Goal: Check status: Check status

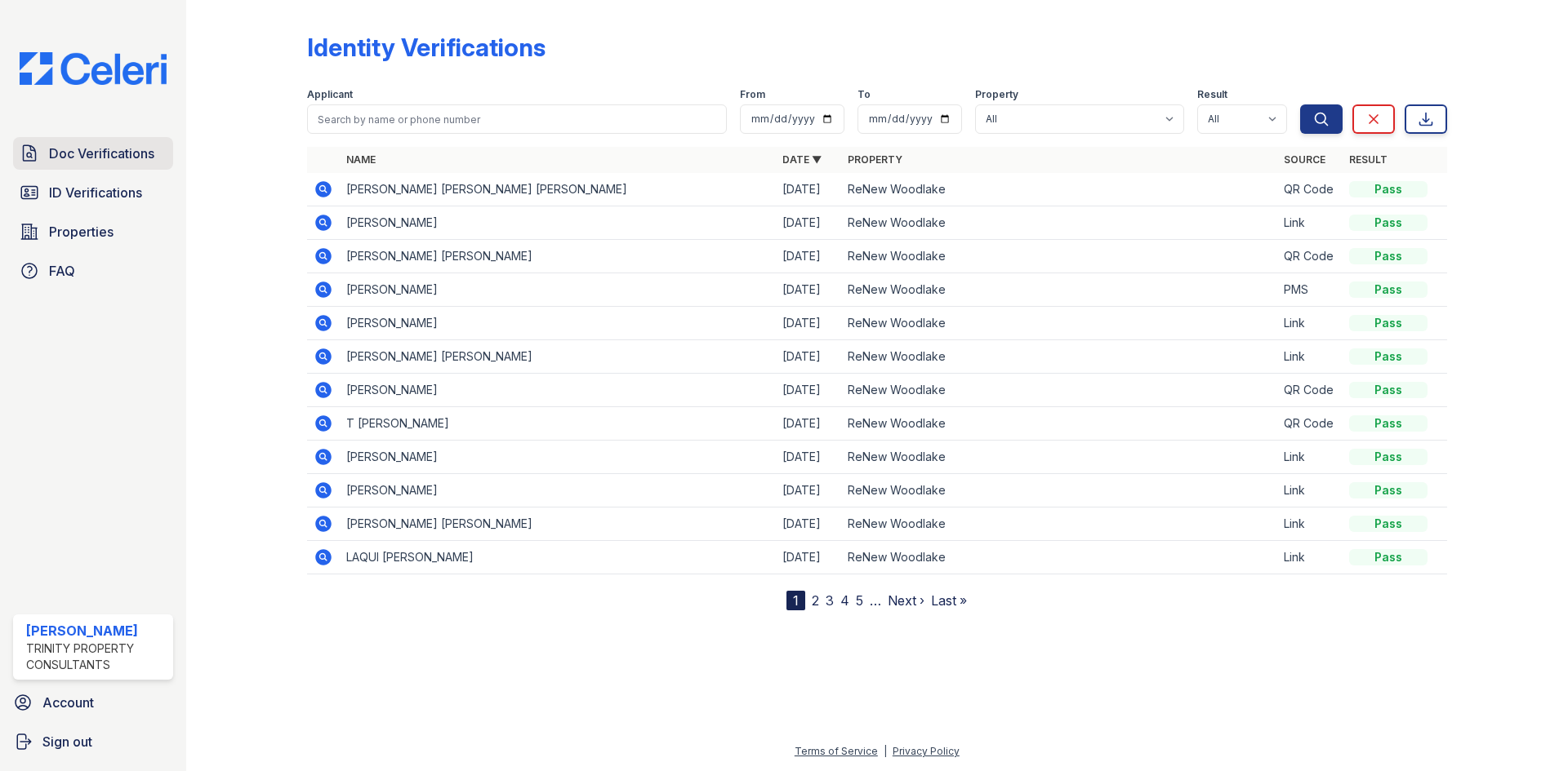
click at [72, 165] on link "Doc Verifications" at bounding box center [93, 153] width 160 height 33
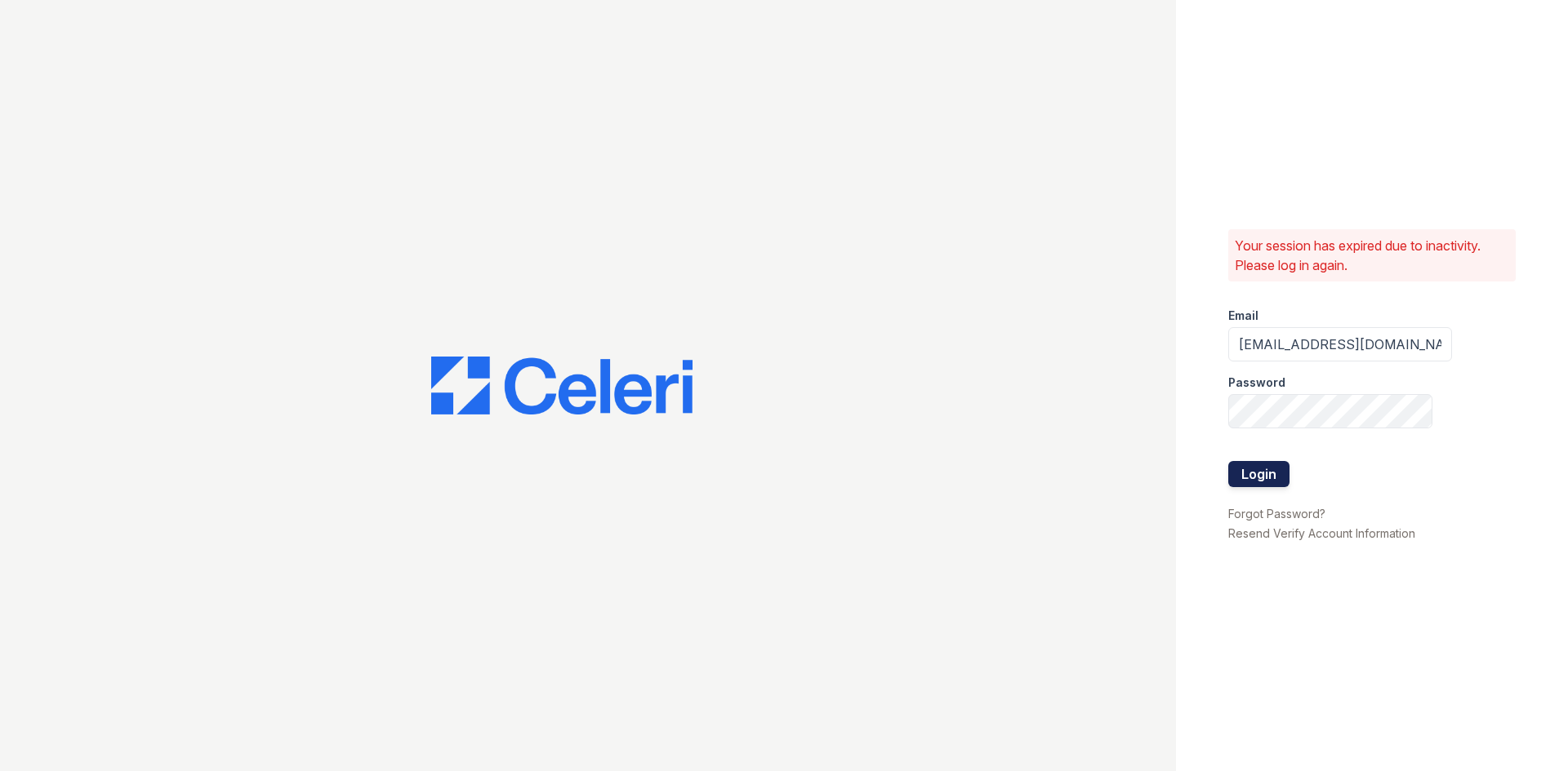
click at [1246, 479] on button "Login" at bounding box center [1259, 474] width 61 height 26
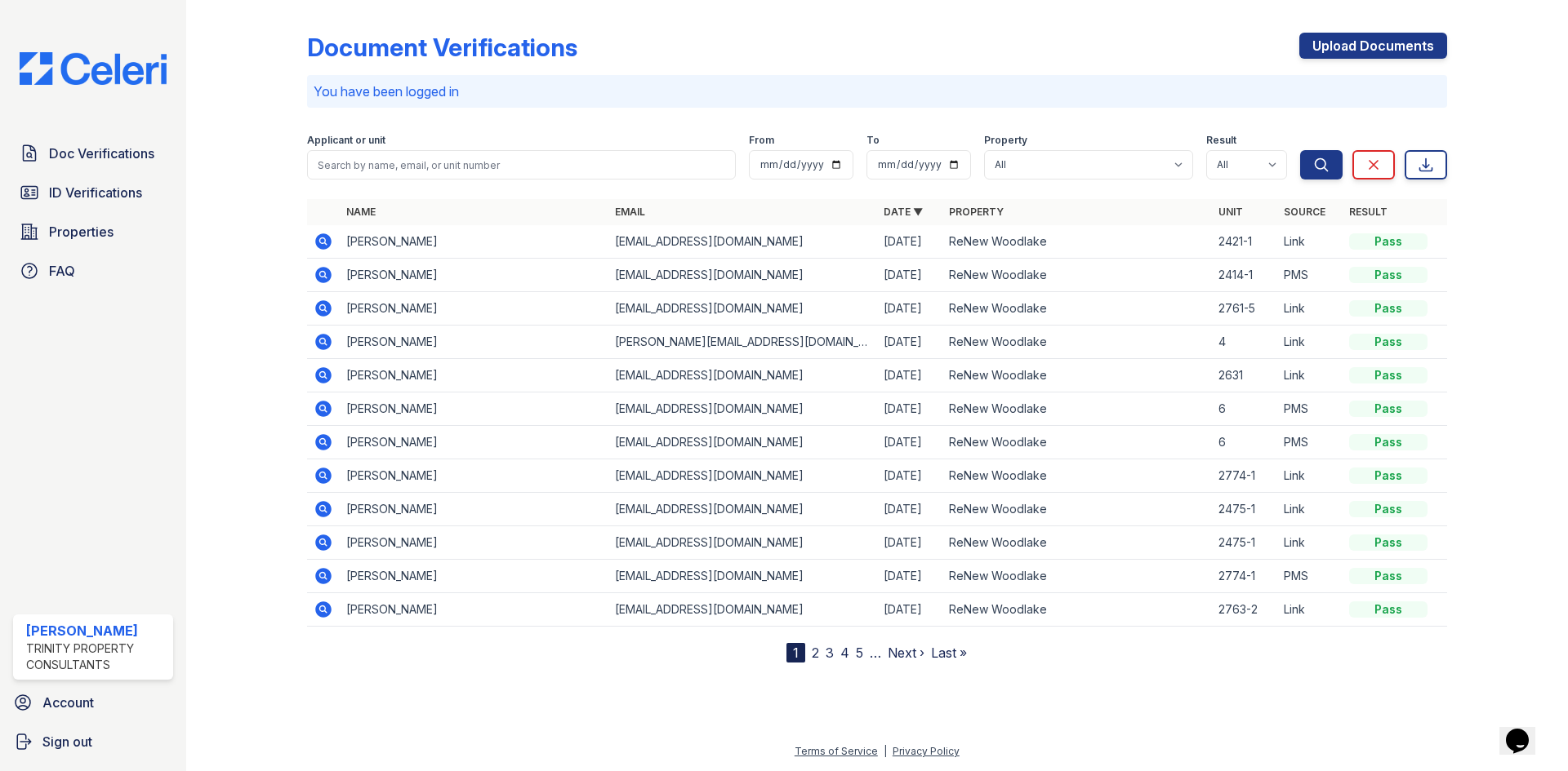
click at [818, 650] on link "2" at bounding box center [815, 652] width 8 height 16
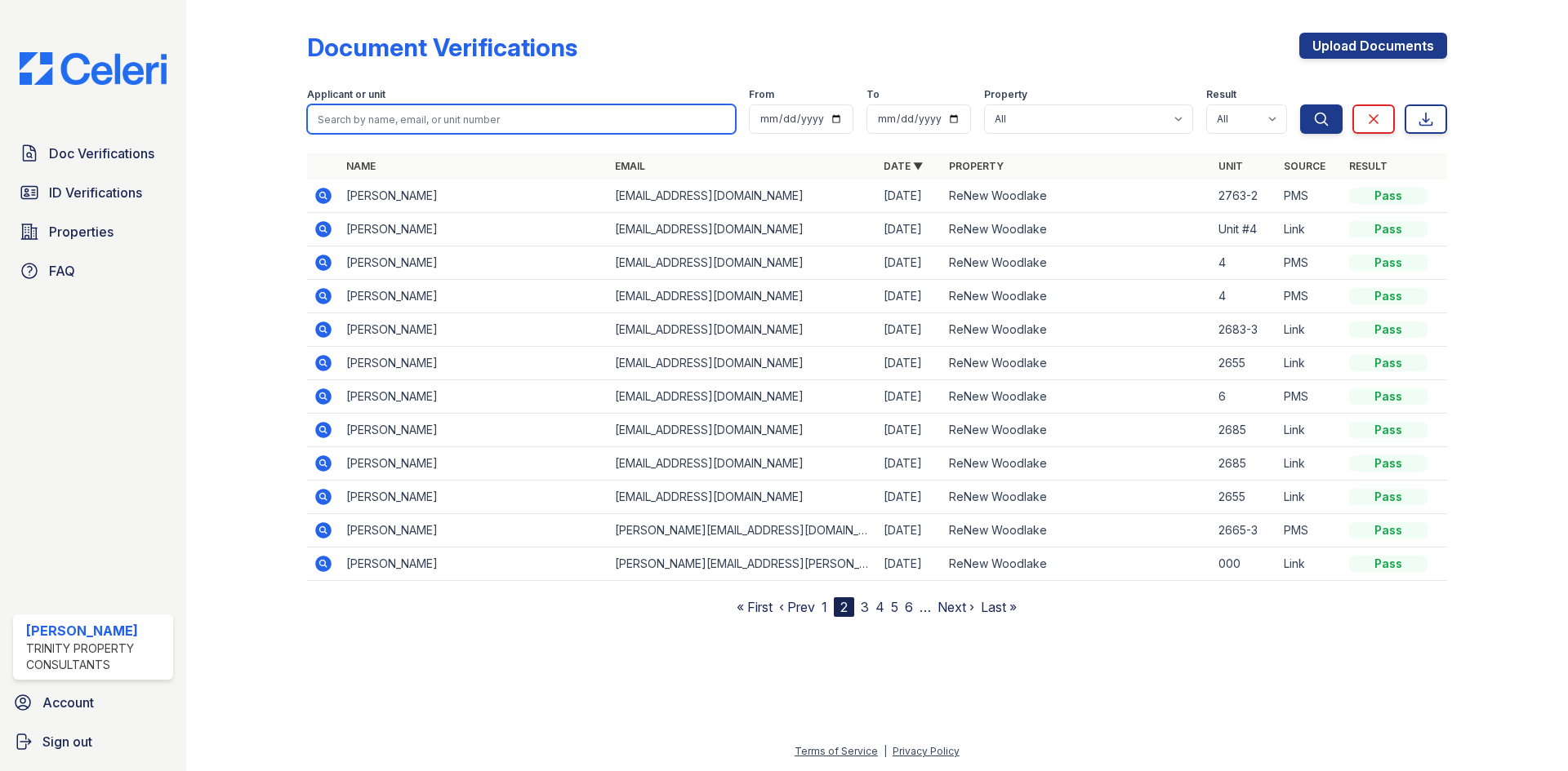
click at [377, 117] on input "search" at bounding box center [521, 119] width 429 height 30
type input "oeharn"
click at [1300, 104] on button "Search" at bounding box center [1321, 119] width 42 height 30
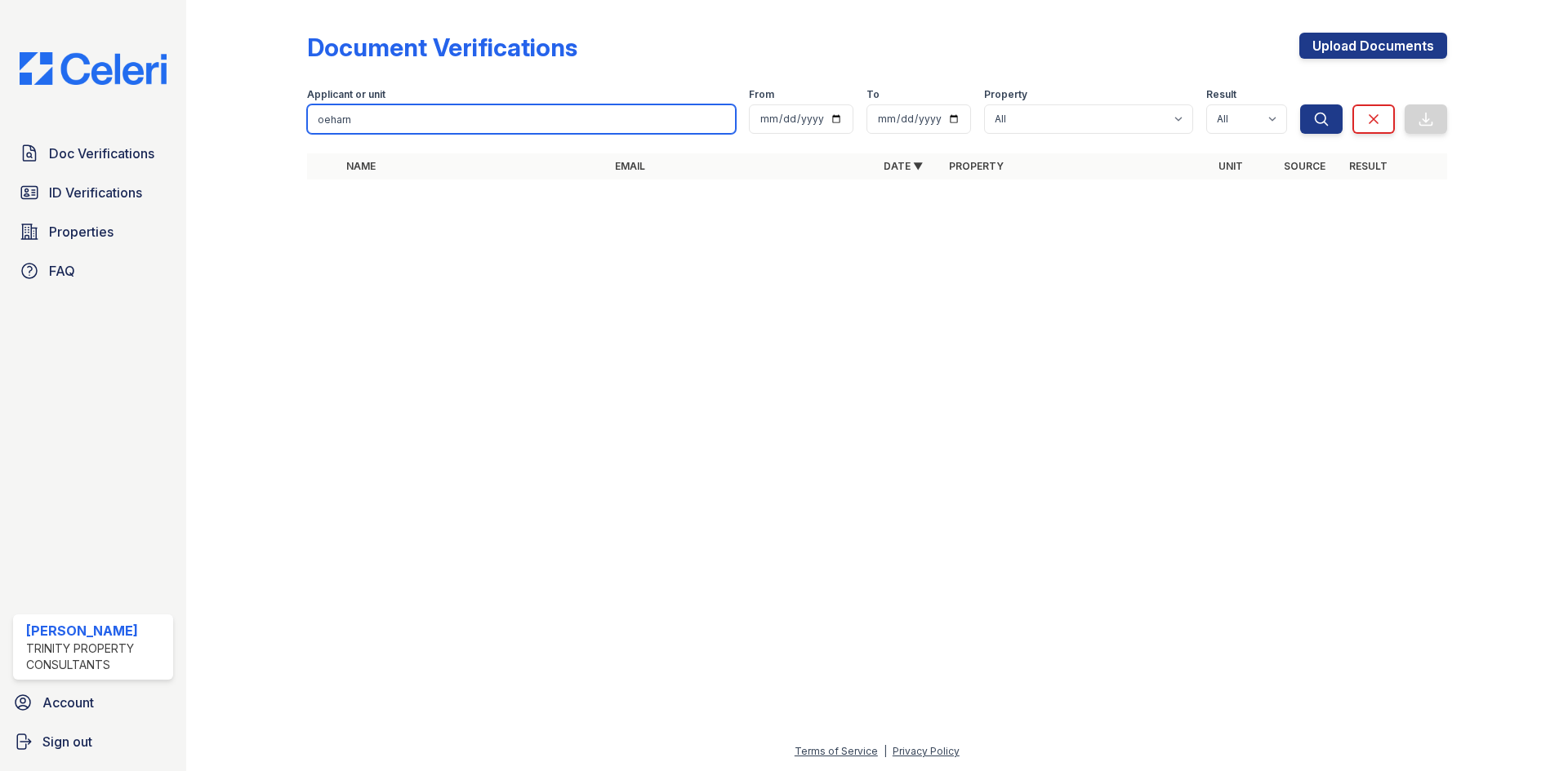
drag, startPoint x: 367, startPoint y: 120, endPoint x: 0, endPoint y: 73, distance: 370.0
click at [0, 93] on div "Doc Verifications ID Verifications Properties FAQ Christina Keena Trinity Prope…" at bounding box center [784, 386] width 1568 height 771
type input "oeharn"
click at [1379, 118] on icon at bounding box center [1373, 119] width 16 height 16
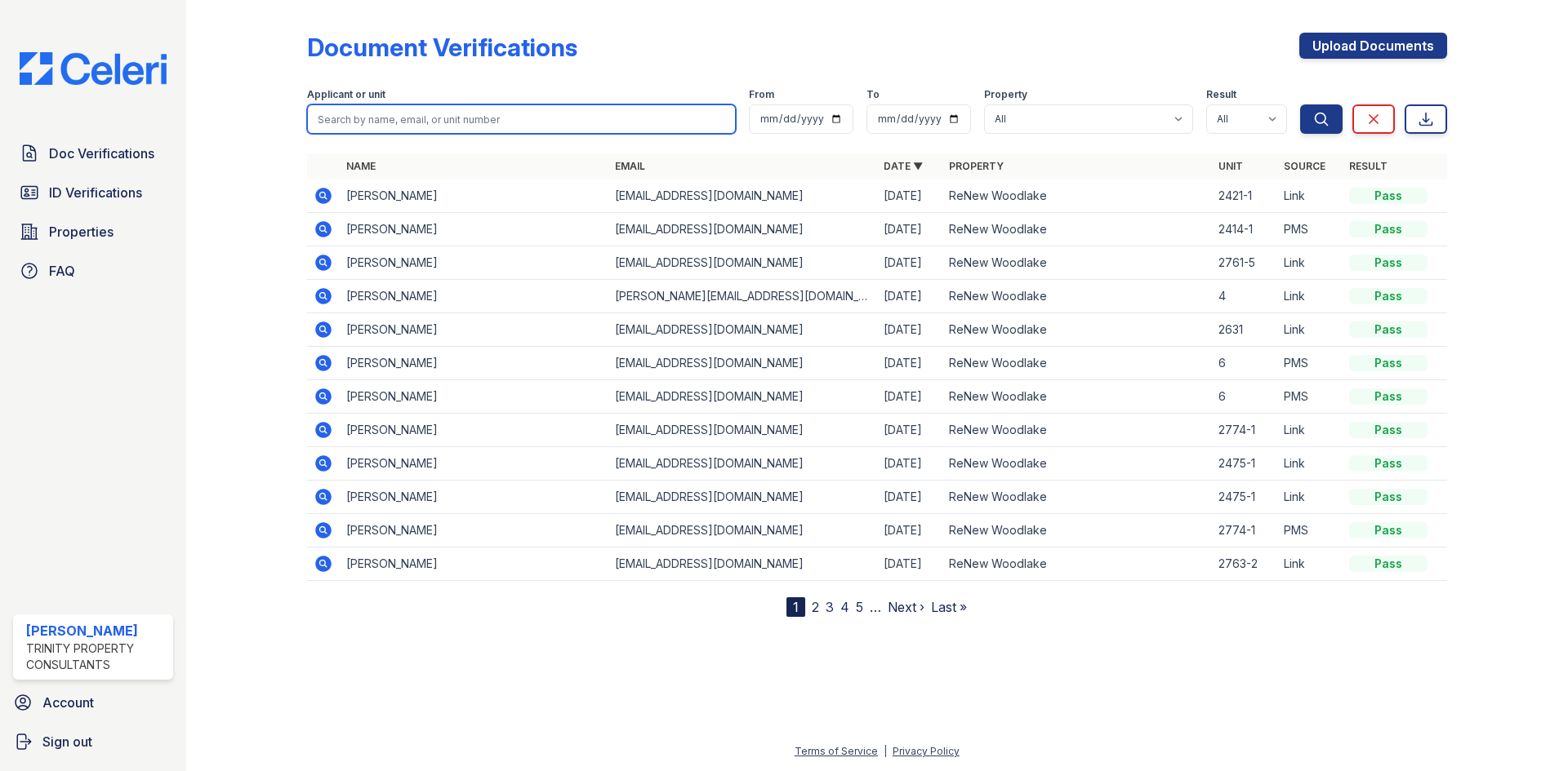
click at [363, 120] on input "search" at bounding box center [521, 119] width 429 height 30
type input "ohearn"
click at [1300, 104] on button "Search" at bounding box center [1321, 119] width 42 height 30
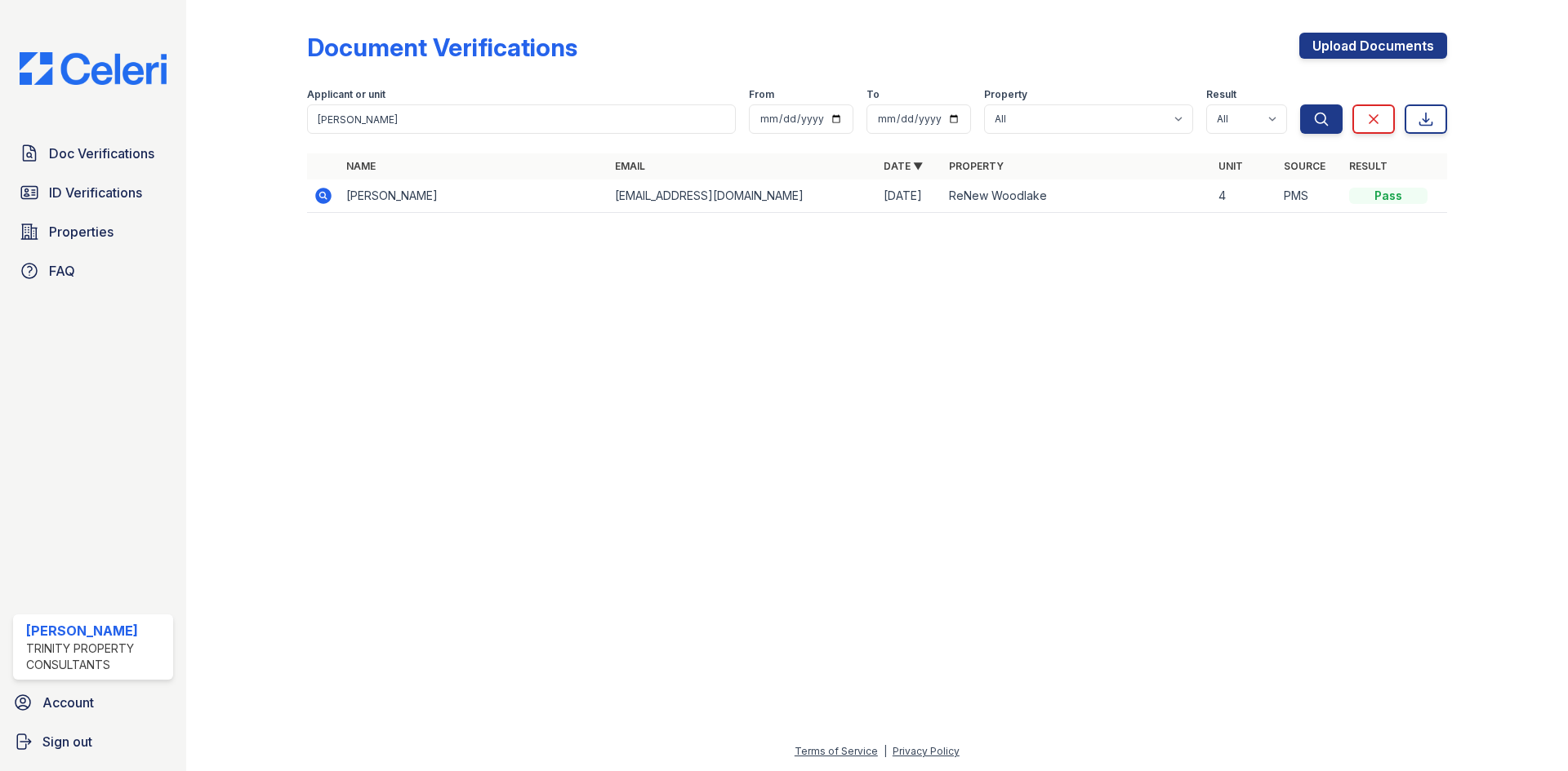
click at [322, 197] on icon at bounding box center [322, 194] width 4 height 4
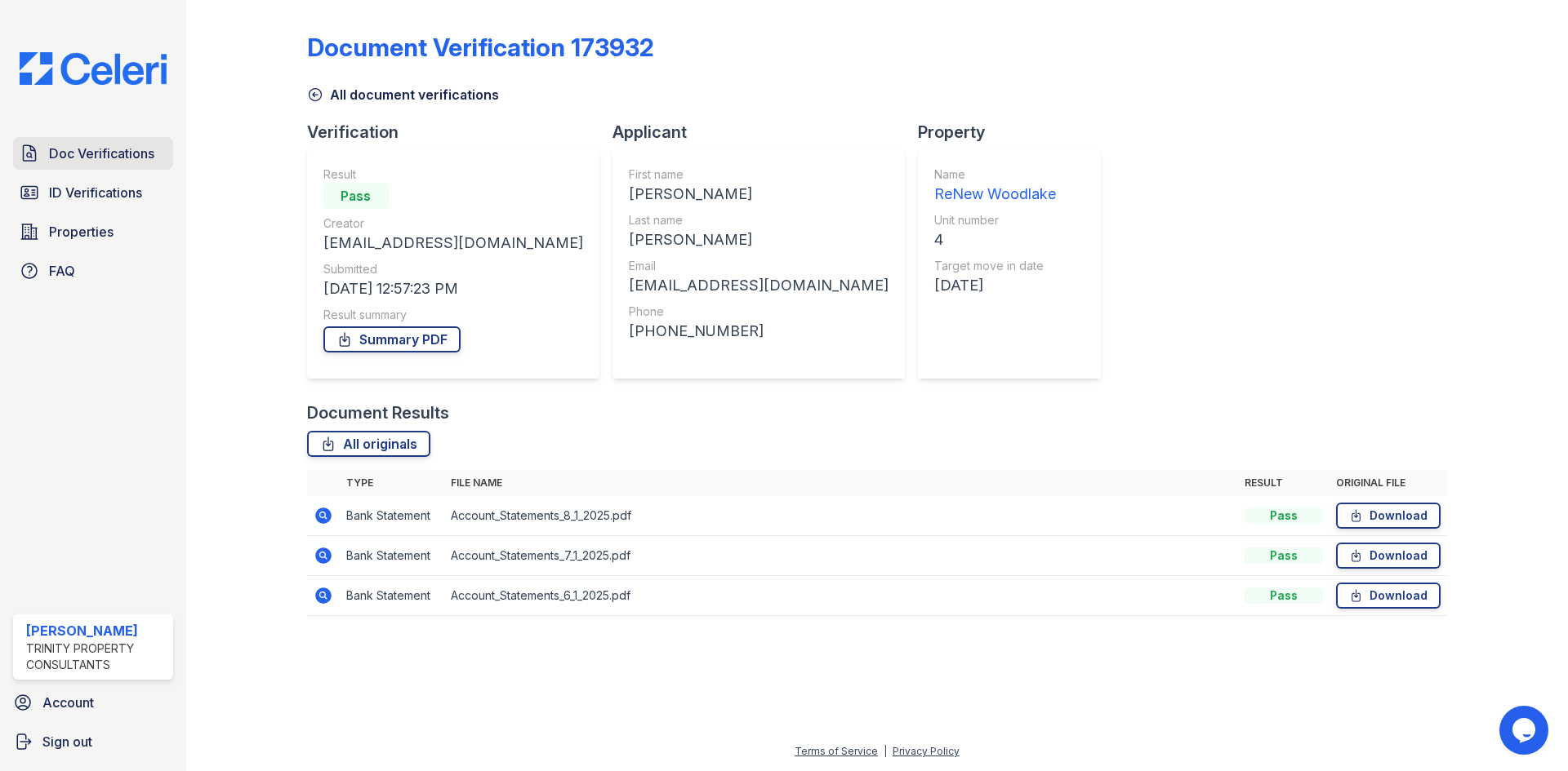
click at [71, 149] on span "Doc Verifications" at bounding box center [101, 153] width 105 height 19
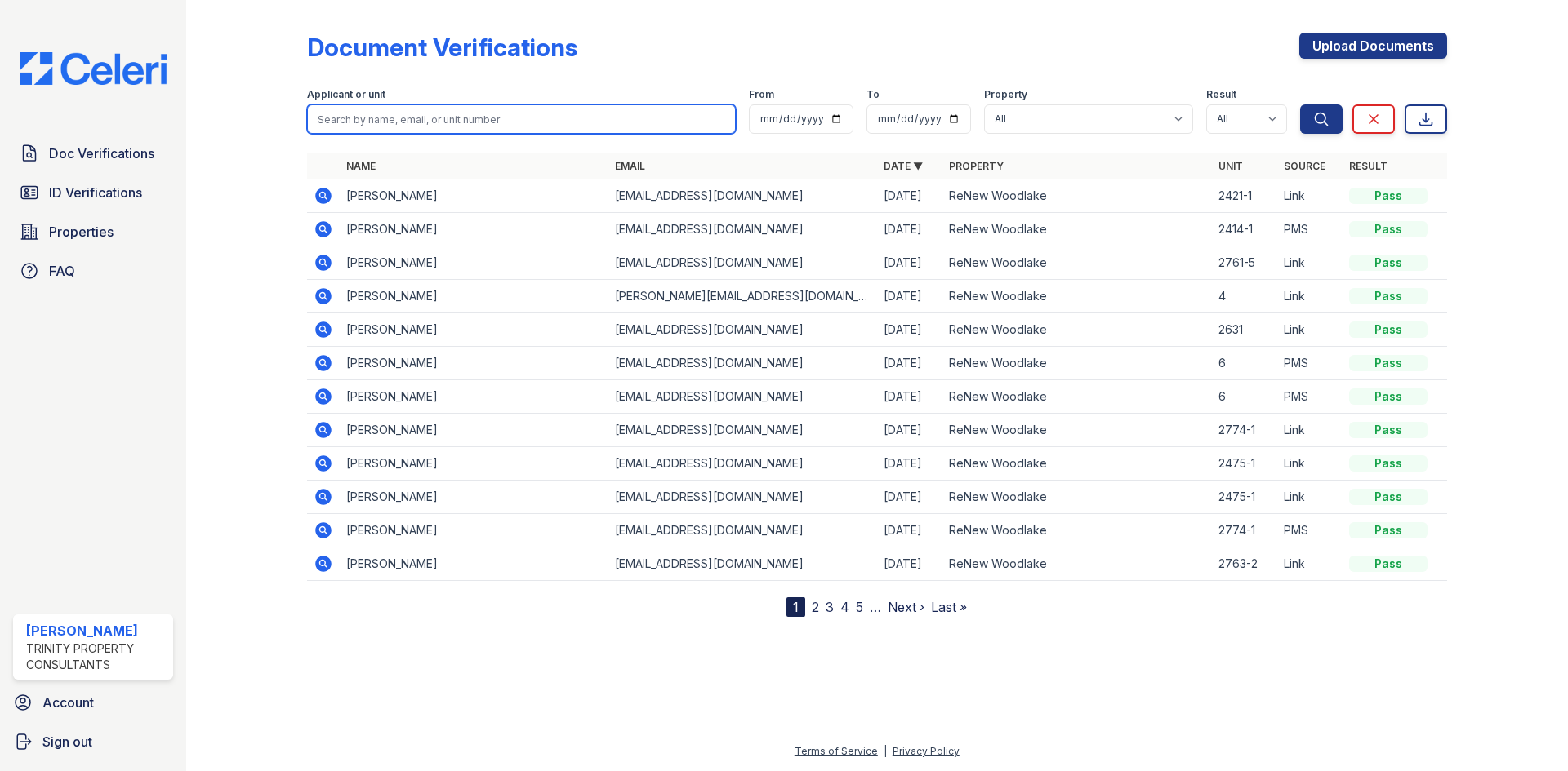
click at [395, 117] on input "search" at bounding box center [521, 119] width 429 height 30
type input "connie"
click at [1300, 104] on button "Search" at bounding box center [1321, 119] width 42 height 30
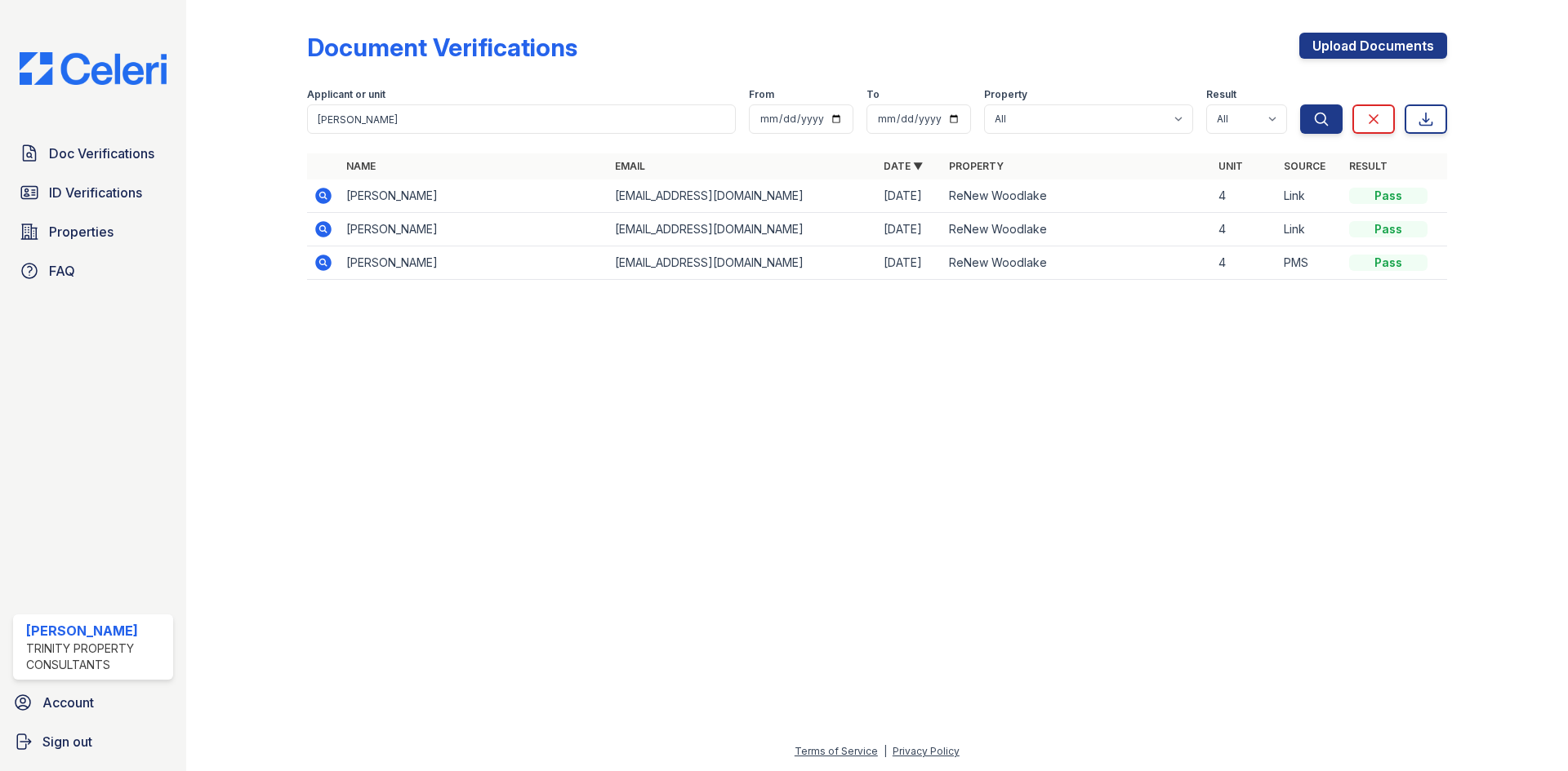
click at [321, 262] on icon at bounding box center [322, 261] width 4 height 4
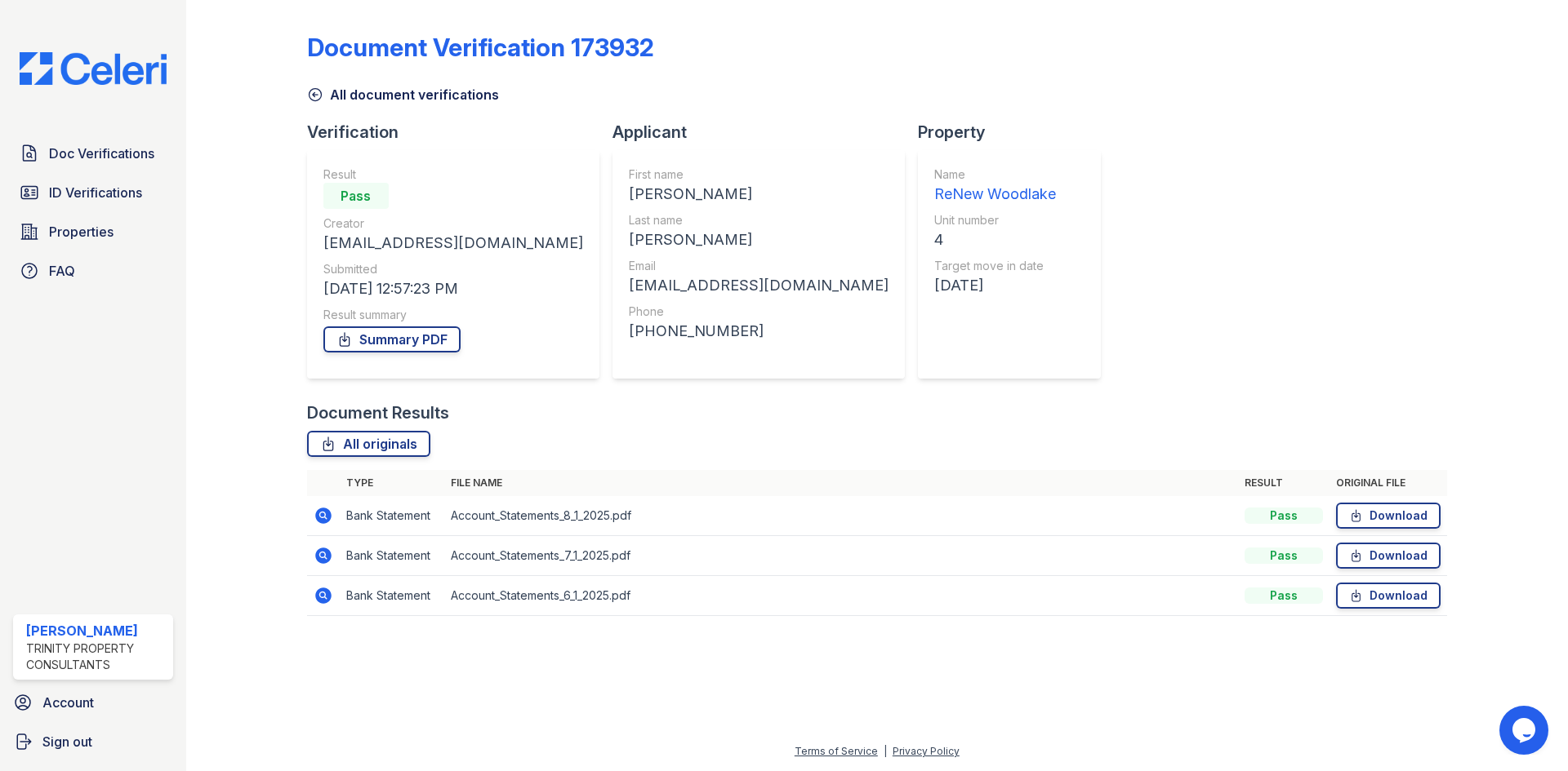
click at [326, 515] on icon at bounding box center [322, 516] width 16 height 16
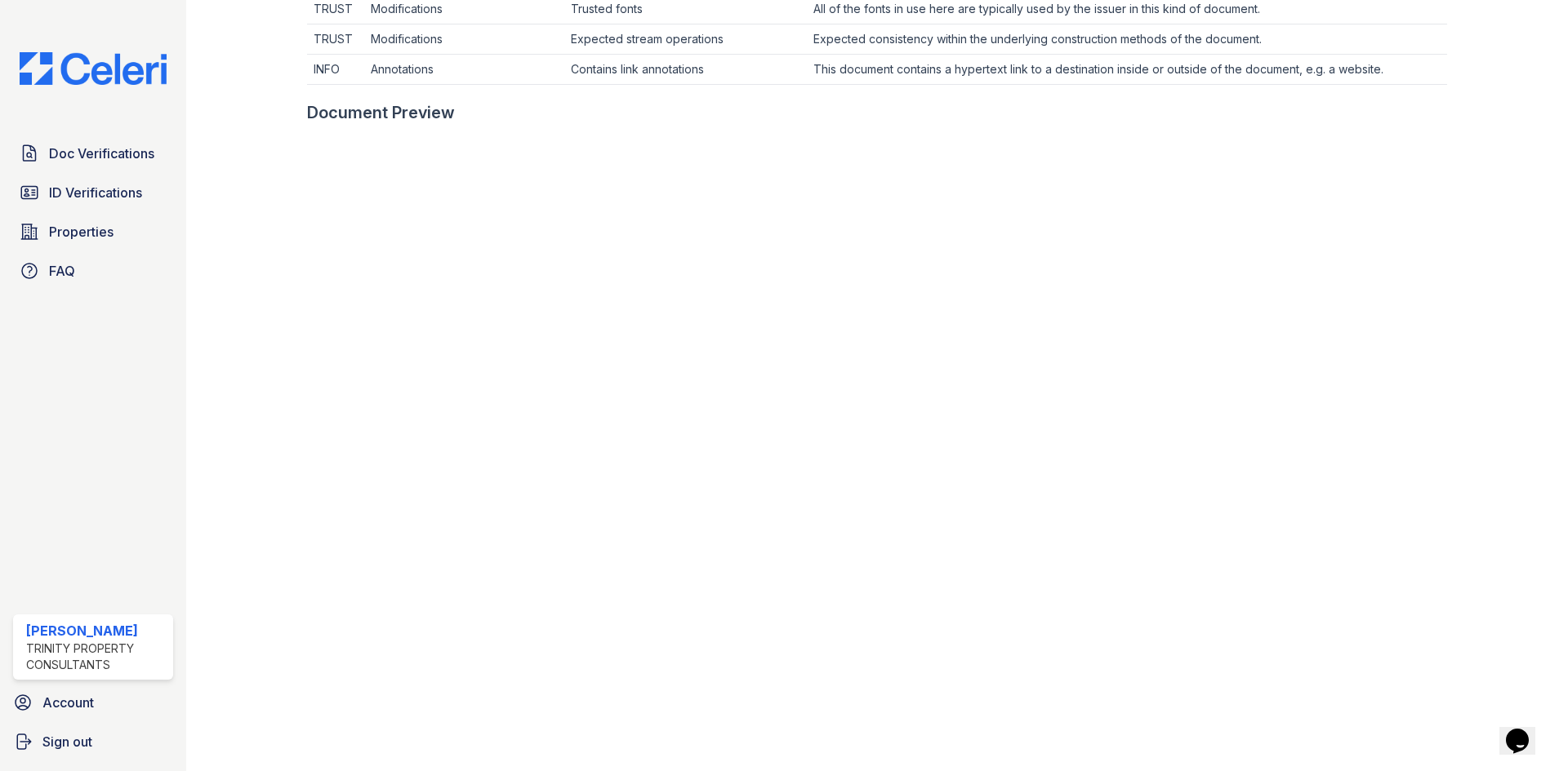
scroll to position [653, 0]
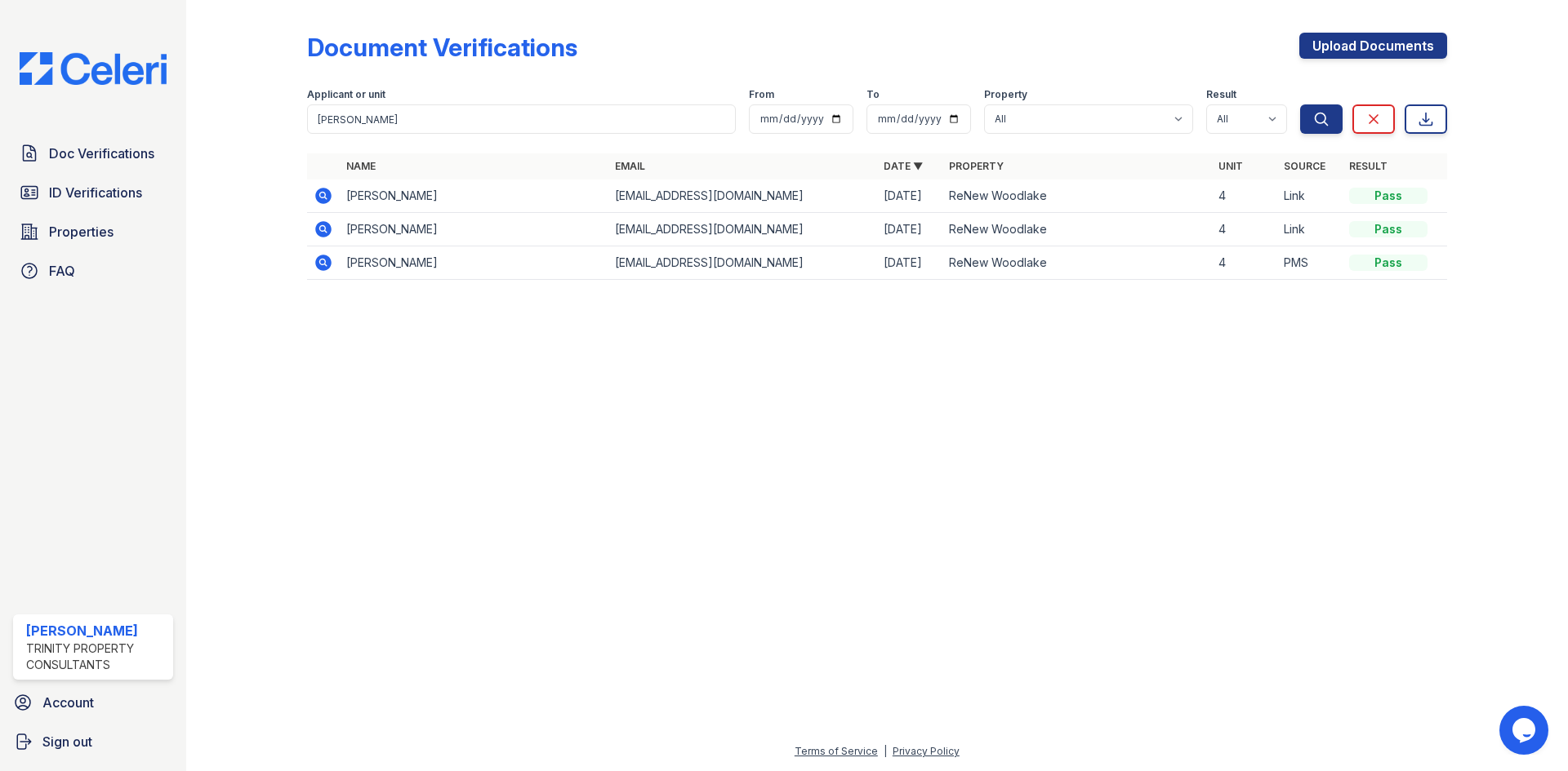
click at [320, 226] on icon at bounding box center [323, 230] width 19 height 19
click at [323, 192] on icon at bounding box center [323, 196] width 19 height 19
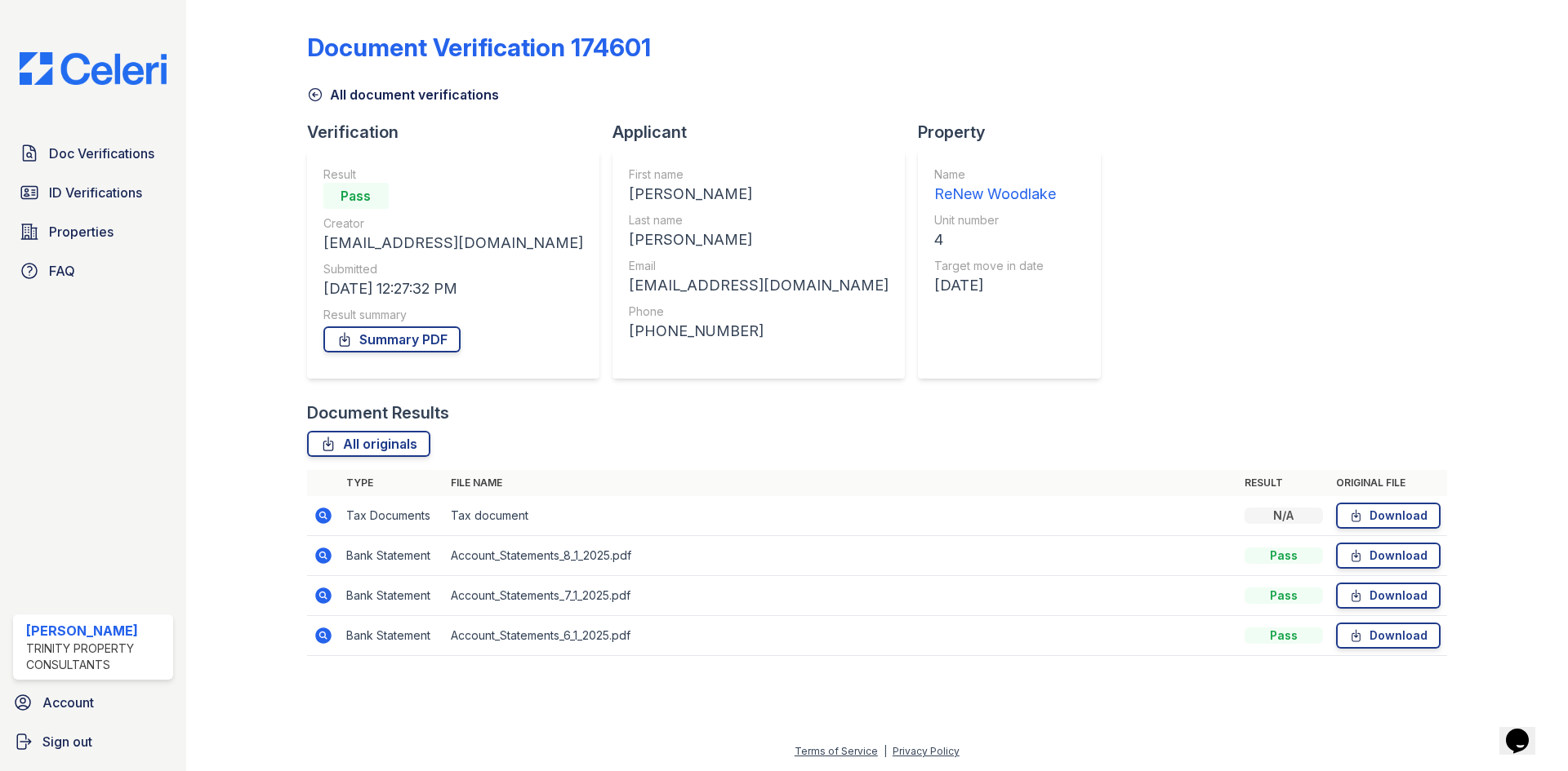
click at [325, 514] on icon at bounding box center [323, 516] width 19 height 19
click at [321, 557] on icon at bounding box center [322, 555] width 4 height 4
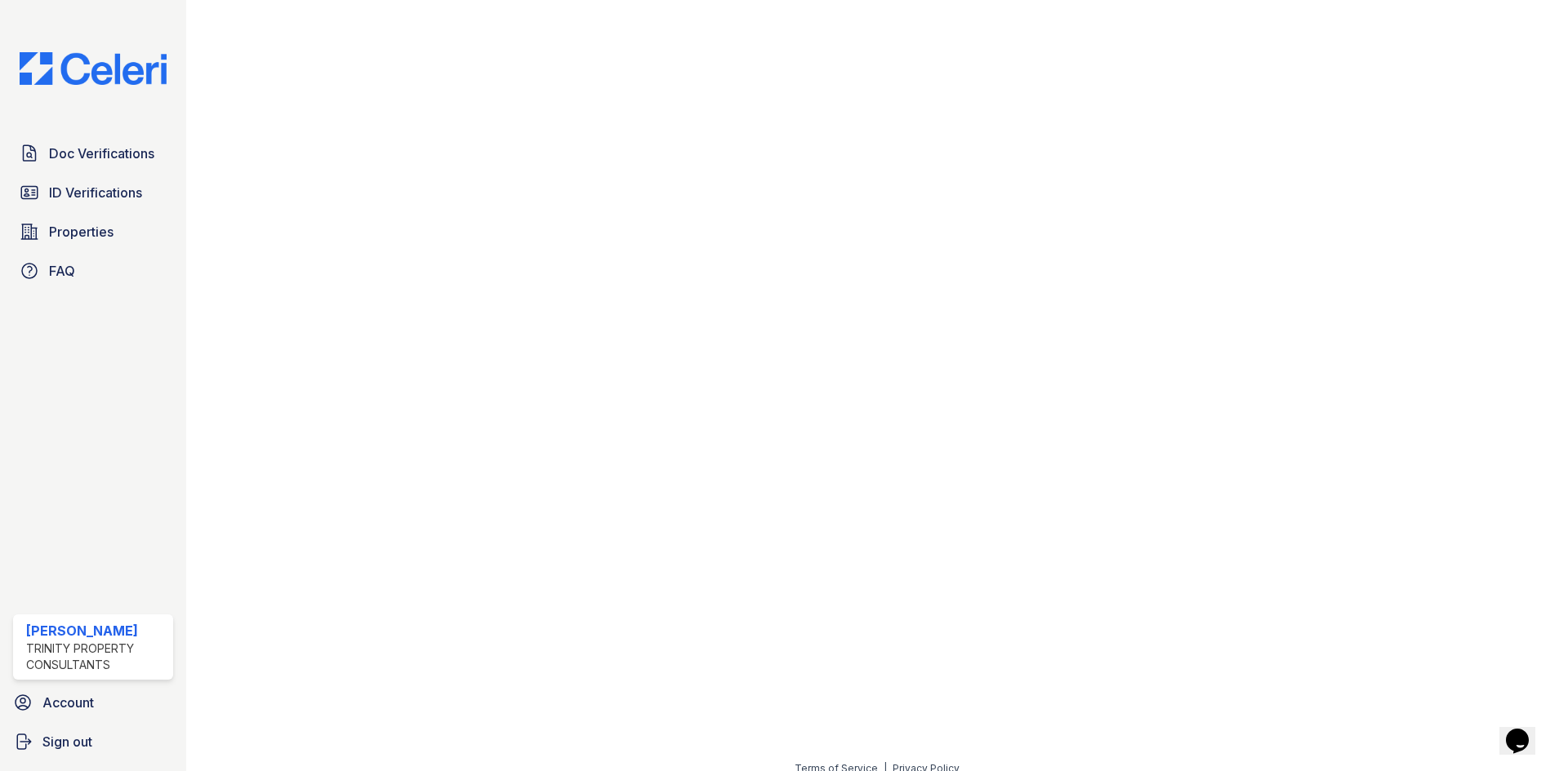
scroll to position [814, 0]
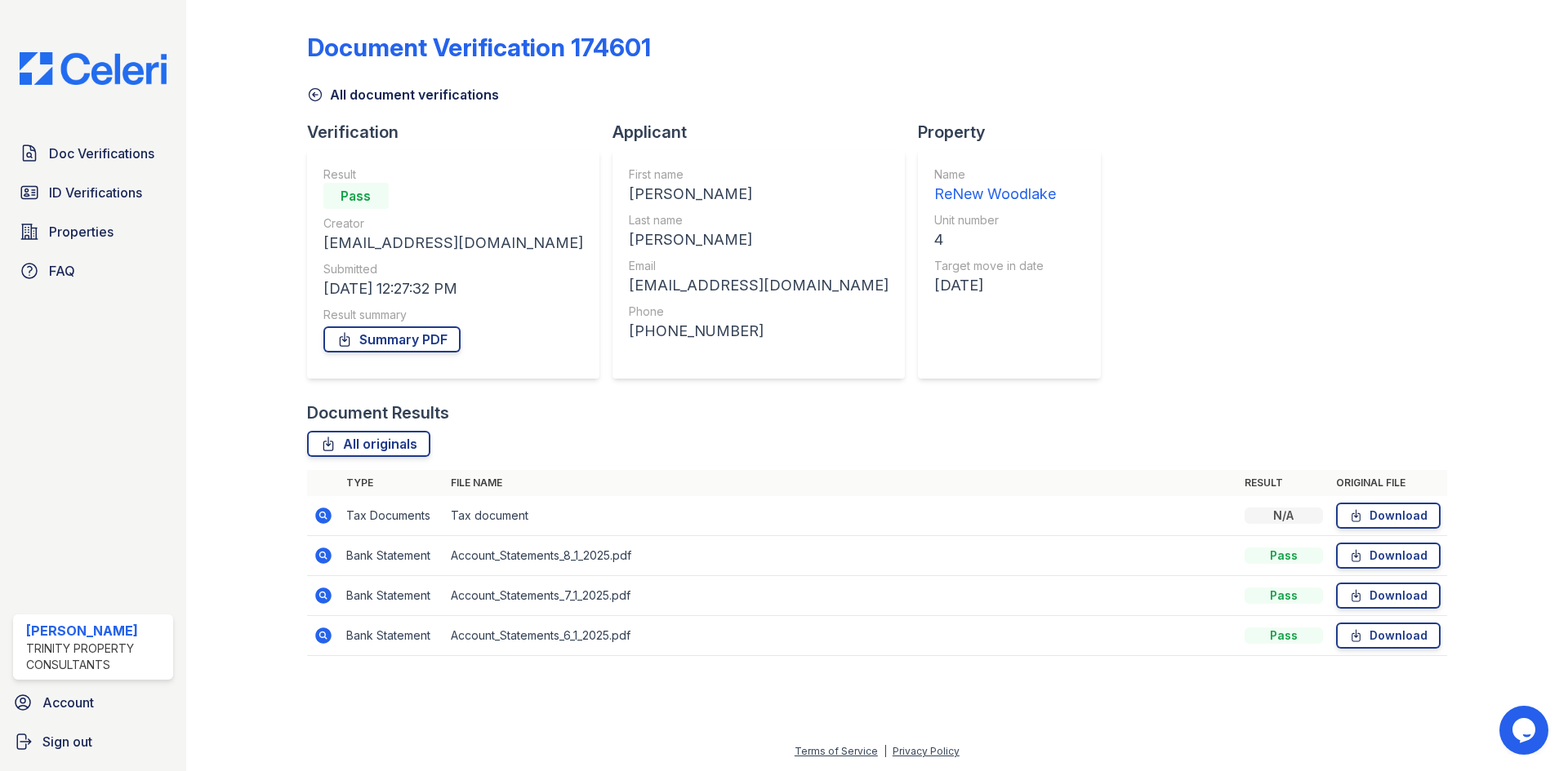
click at [326, 514] on icon at bounding box center [322, 516] width 16 height 16
click at [38, 147] on icon at bounding box center [29, 153] width 19 height 19
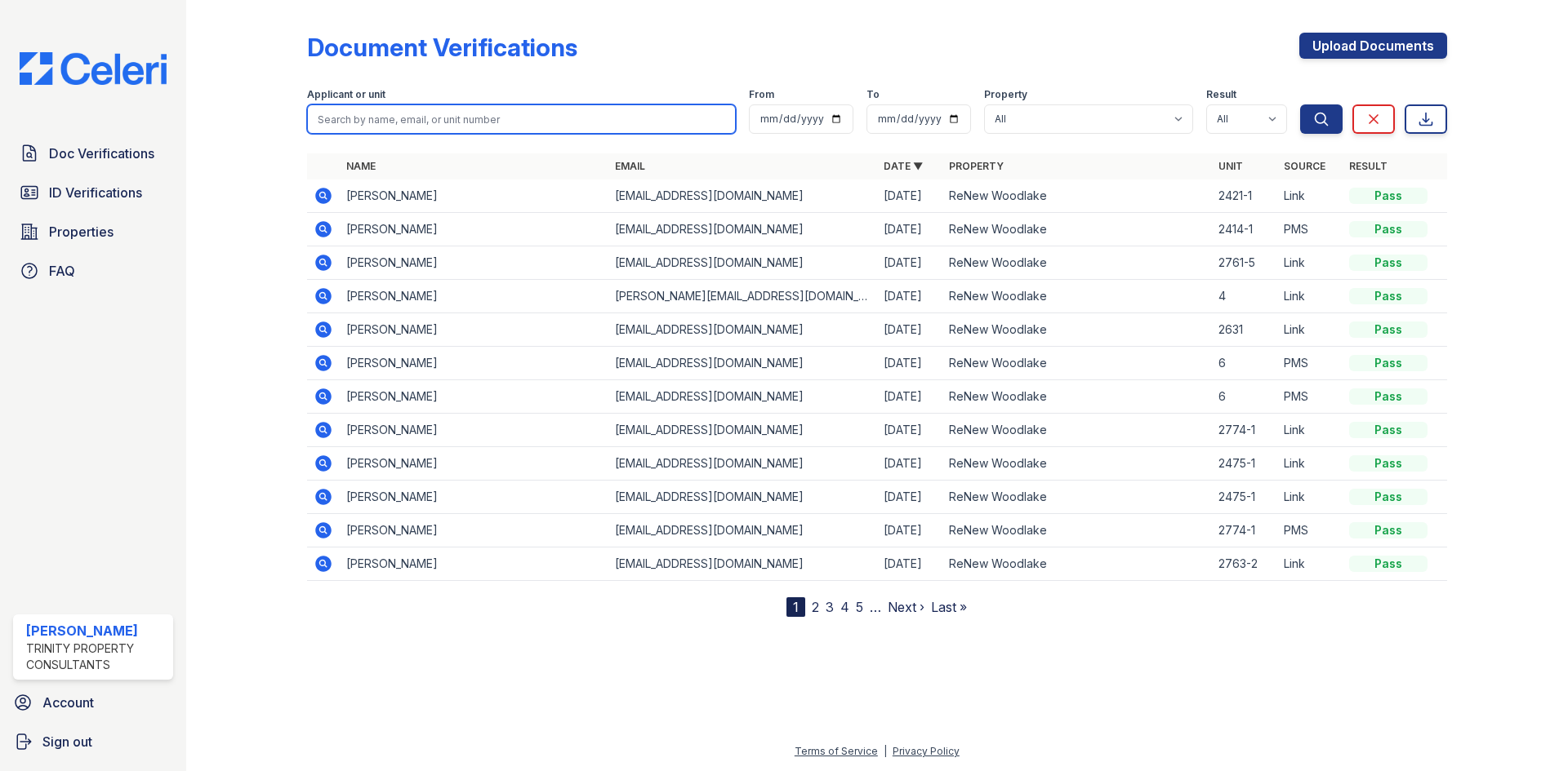
click at [382, 123] on input "search" at bounding box center [521, 119] width 429 height 30
type input "[PERSON_NAME]"
click at [1300, 104] on button "Search" at bounding box center [1321, 119] width 42 height 30
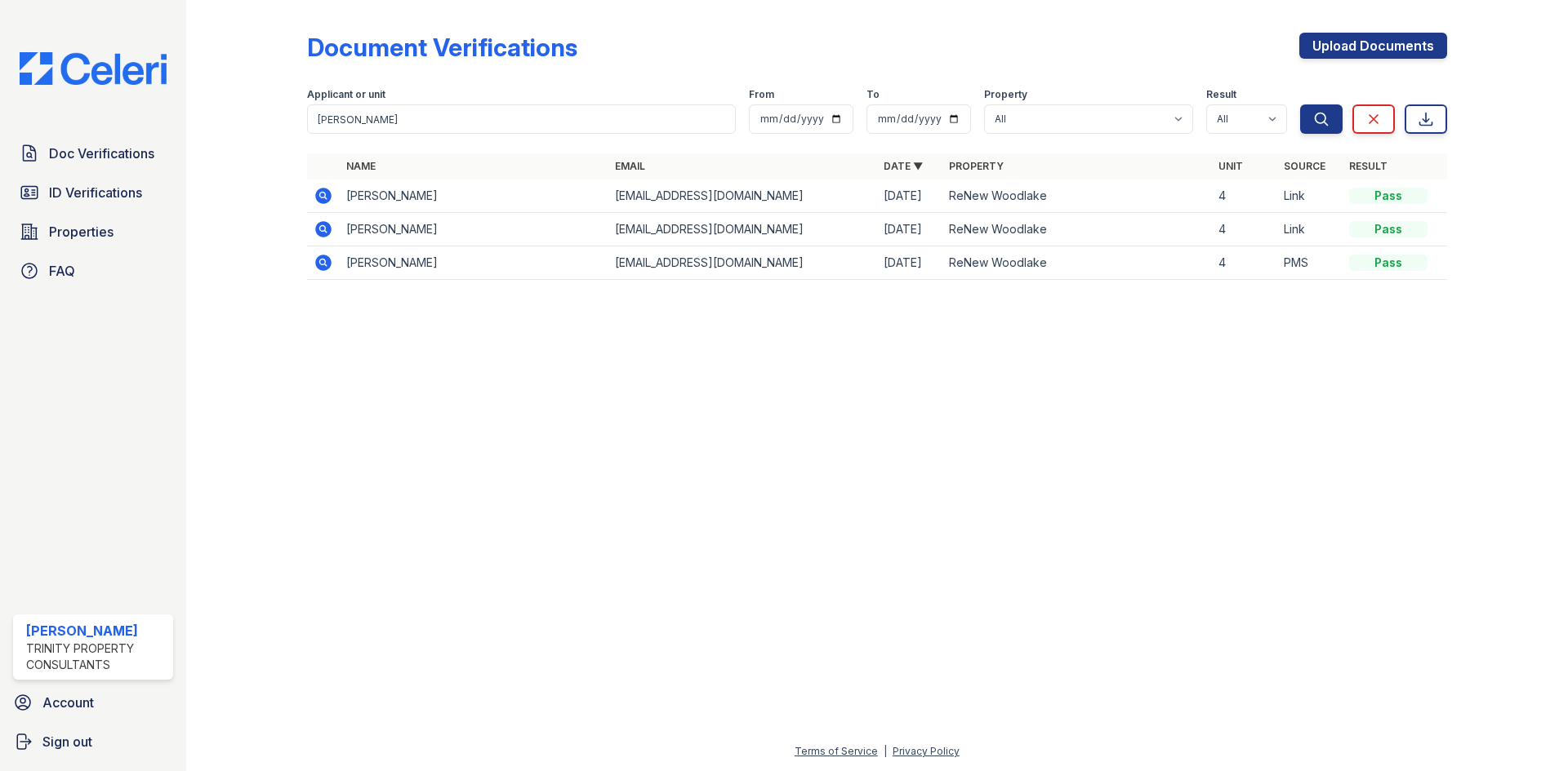
click at [317, 261] on icon at bounding box center [322, 262] width 16 height 16
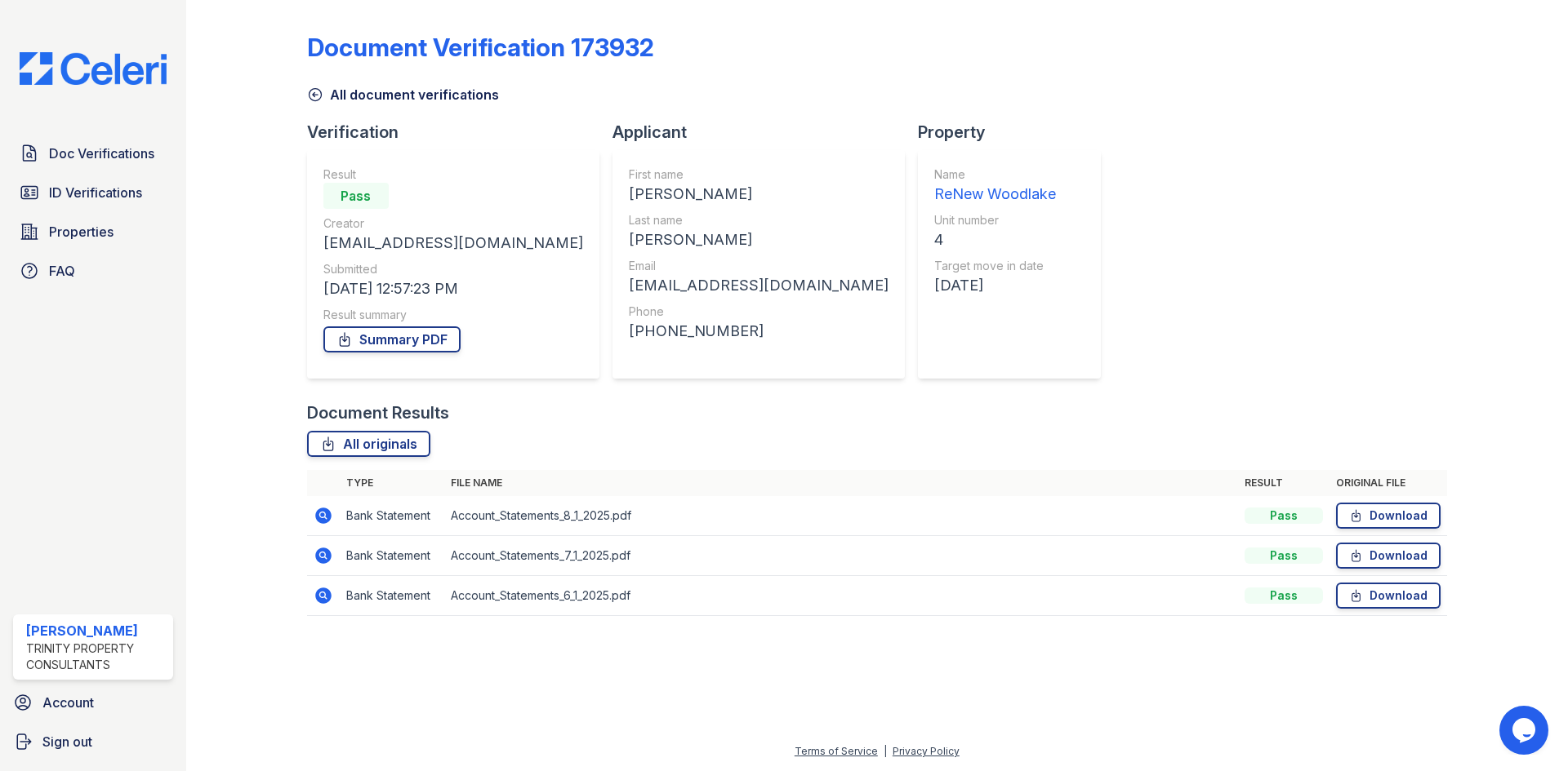
click at [326, 516] on icon at bounding box center [322, 516] width 16 height 16
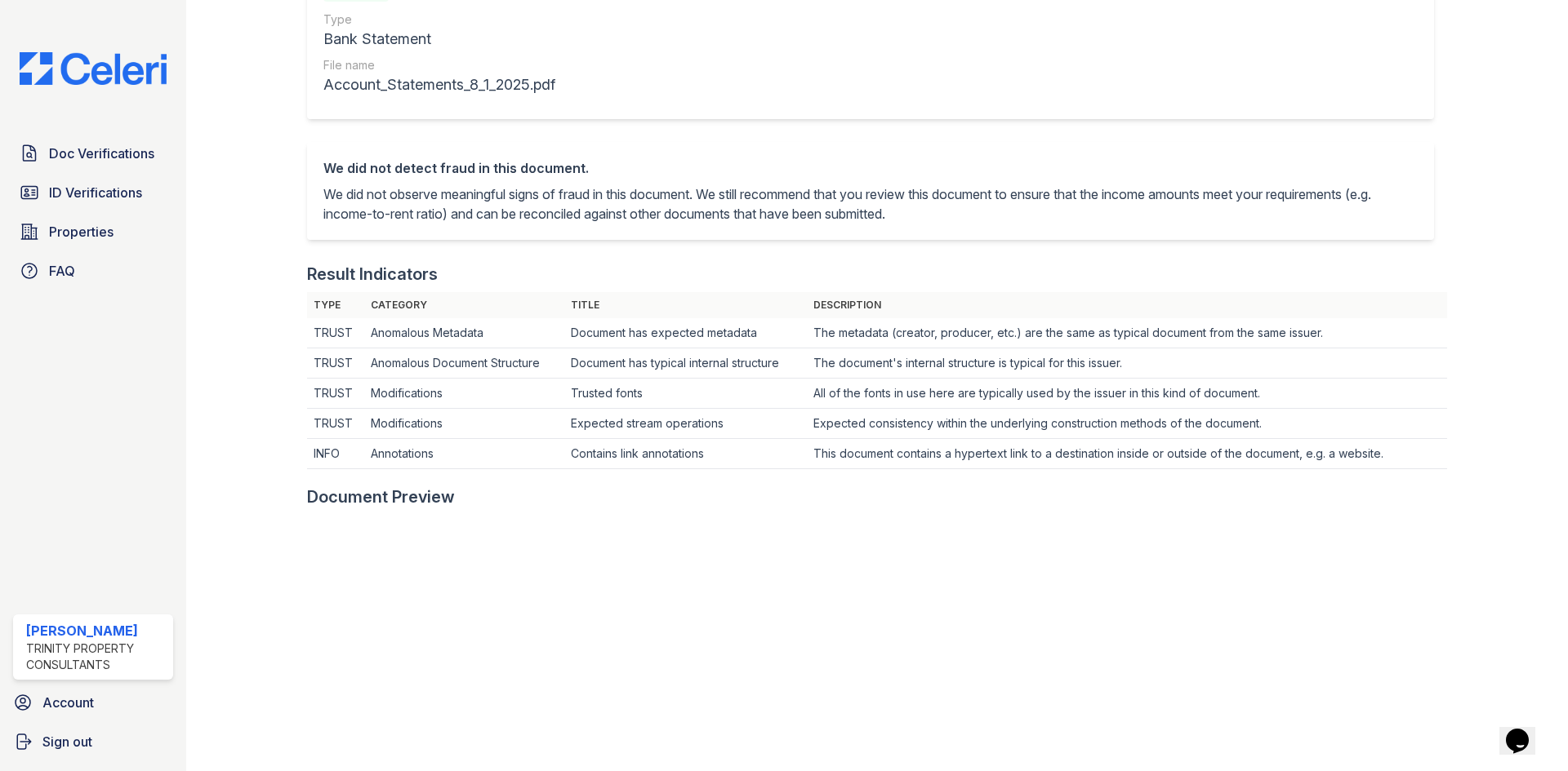
scroll to position [245, 0]
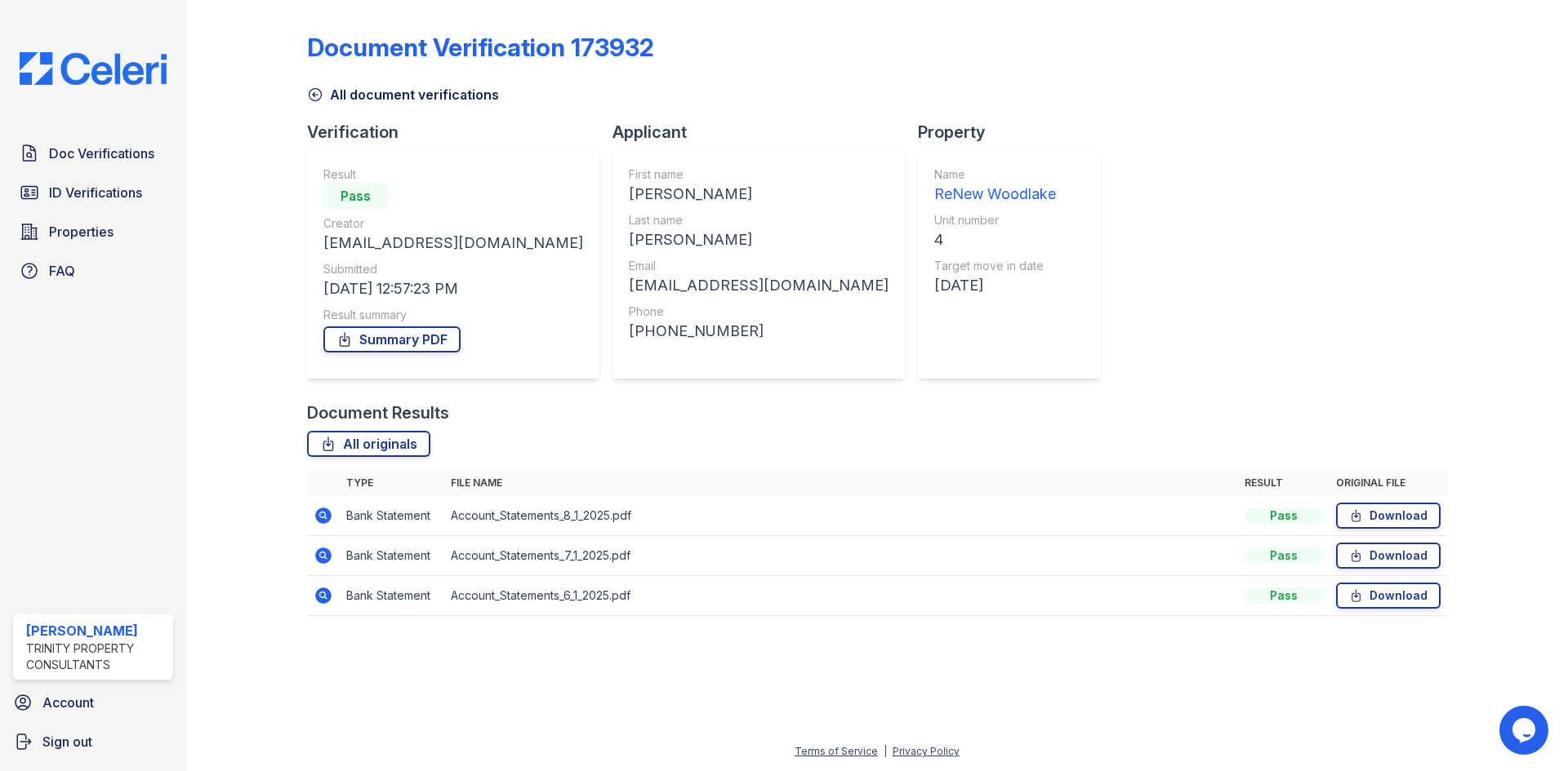
click at [324, 510] on icon at bounding box center [322, 516] width 16 height 16
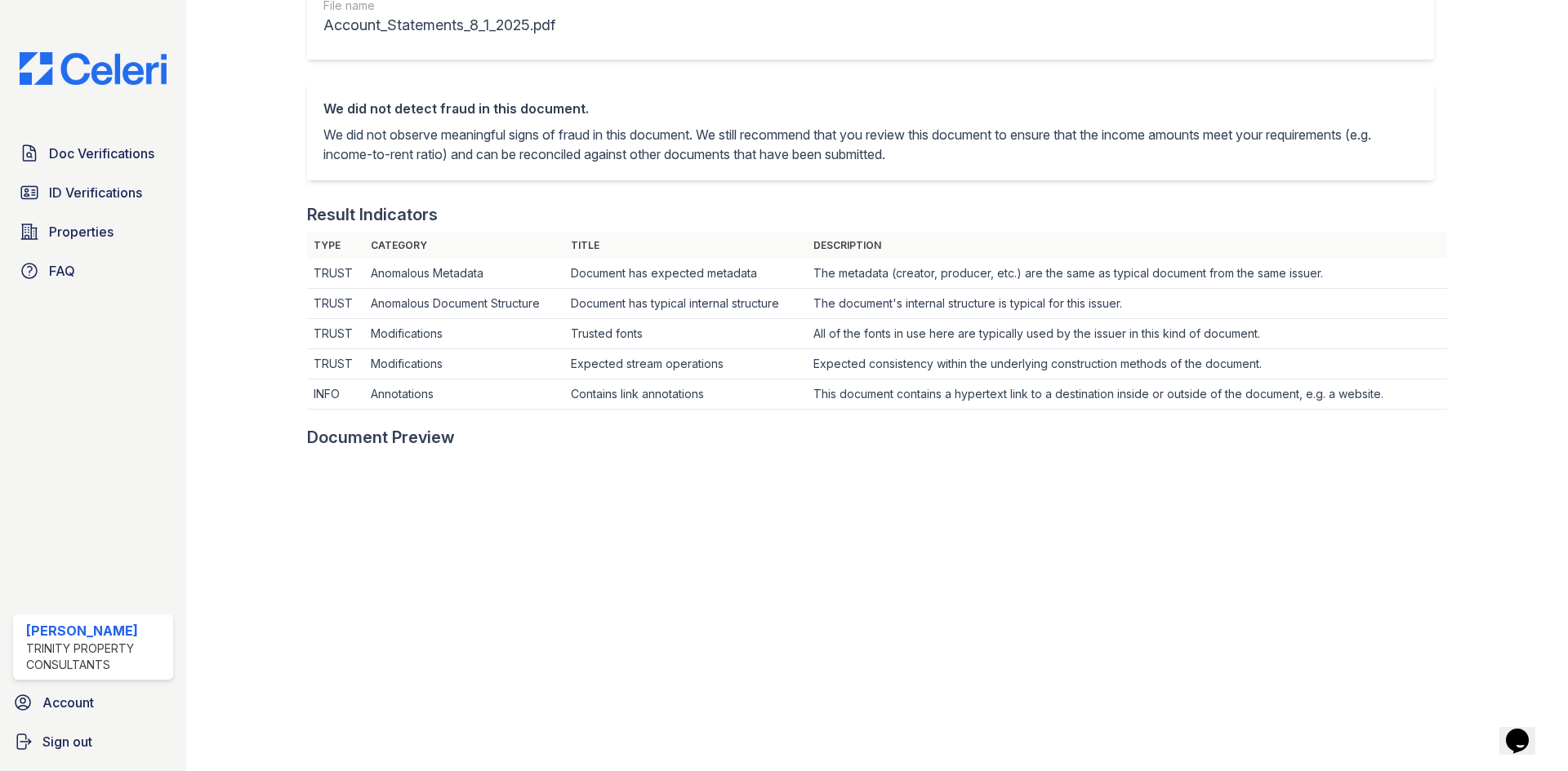
scroll to position [326, 0]
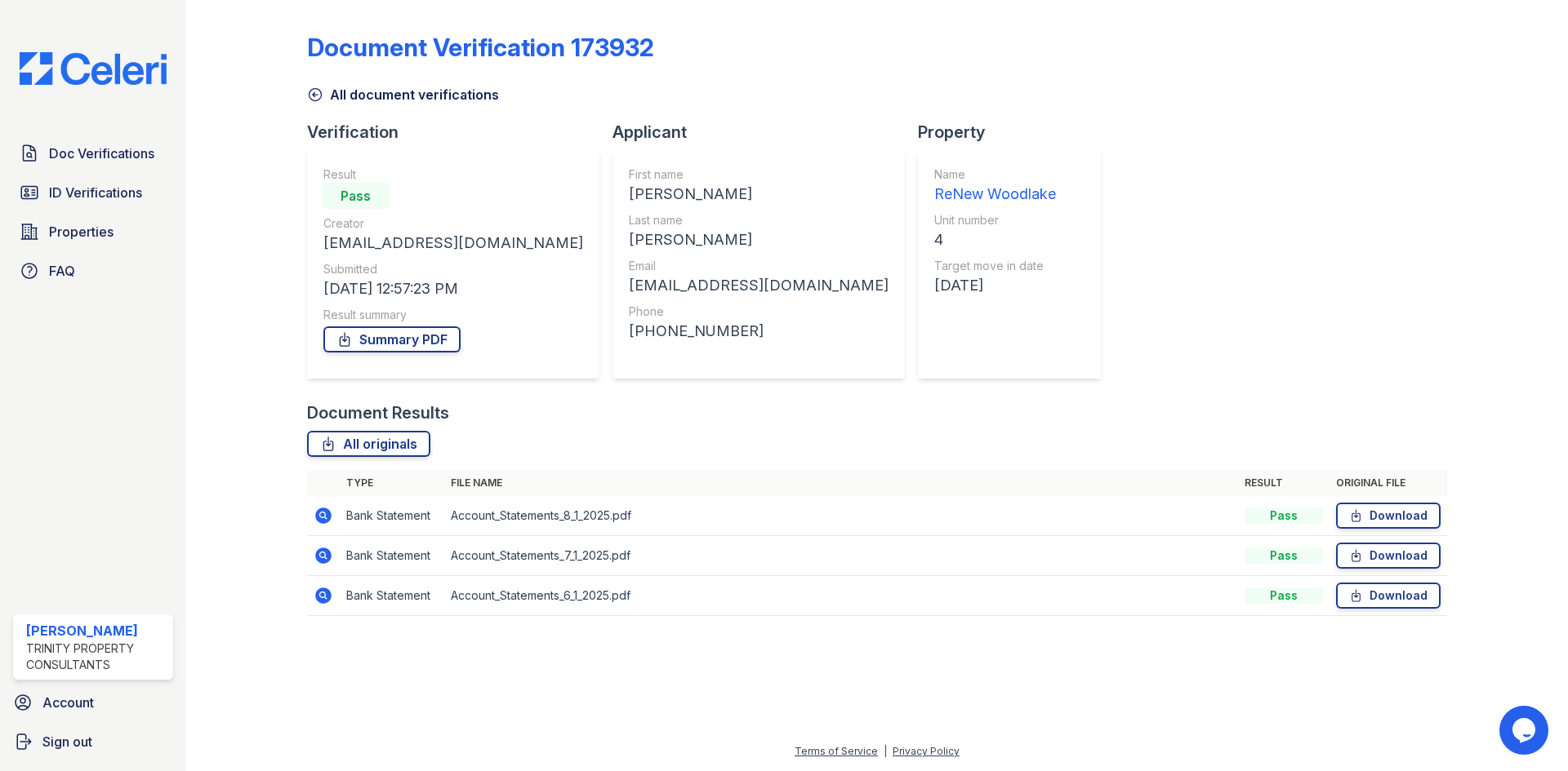
click at [321, 560] on icon at bounding box center [322, 556] width 16 height 16
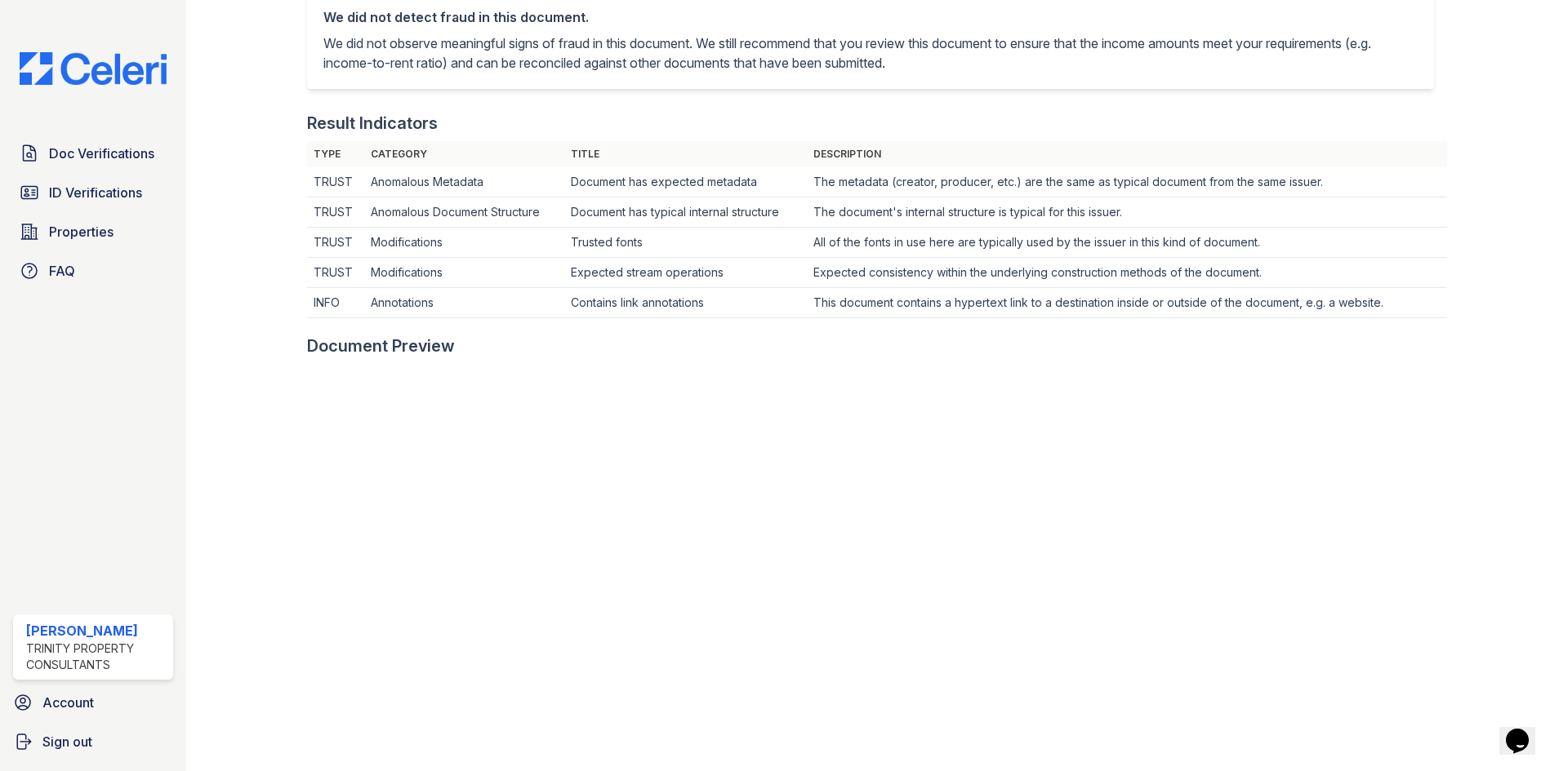
scroll to position [408, 0]
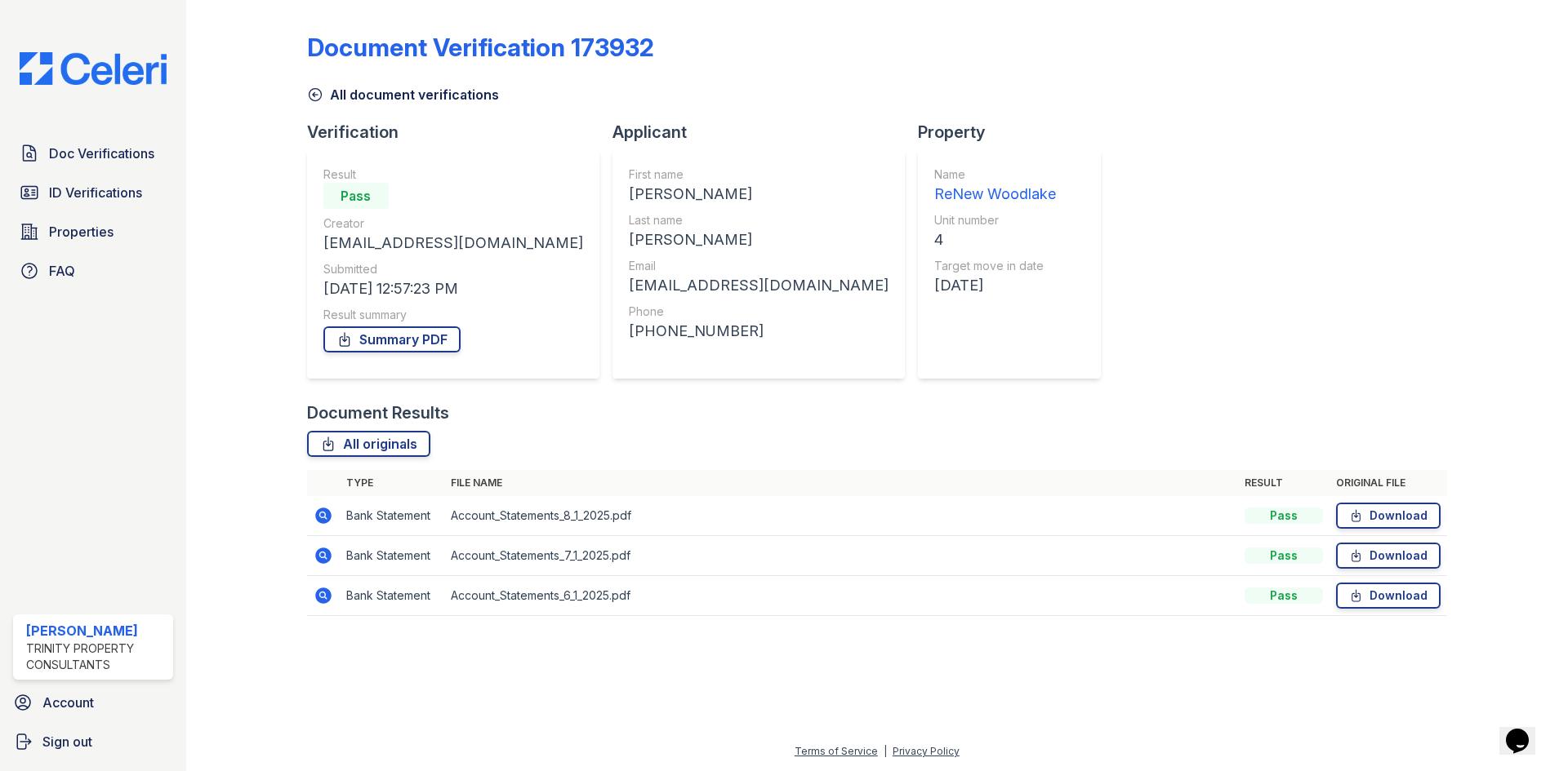
click at [323, 595] on icon at bounding box center [322, 595] width 4 height 4
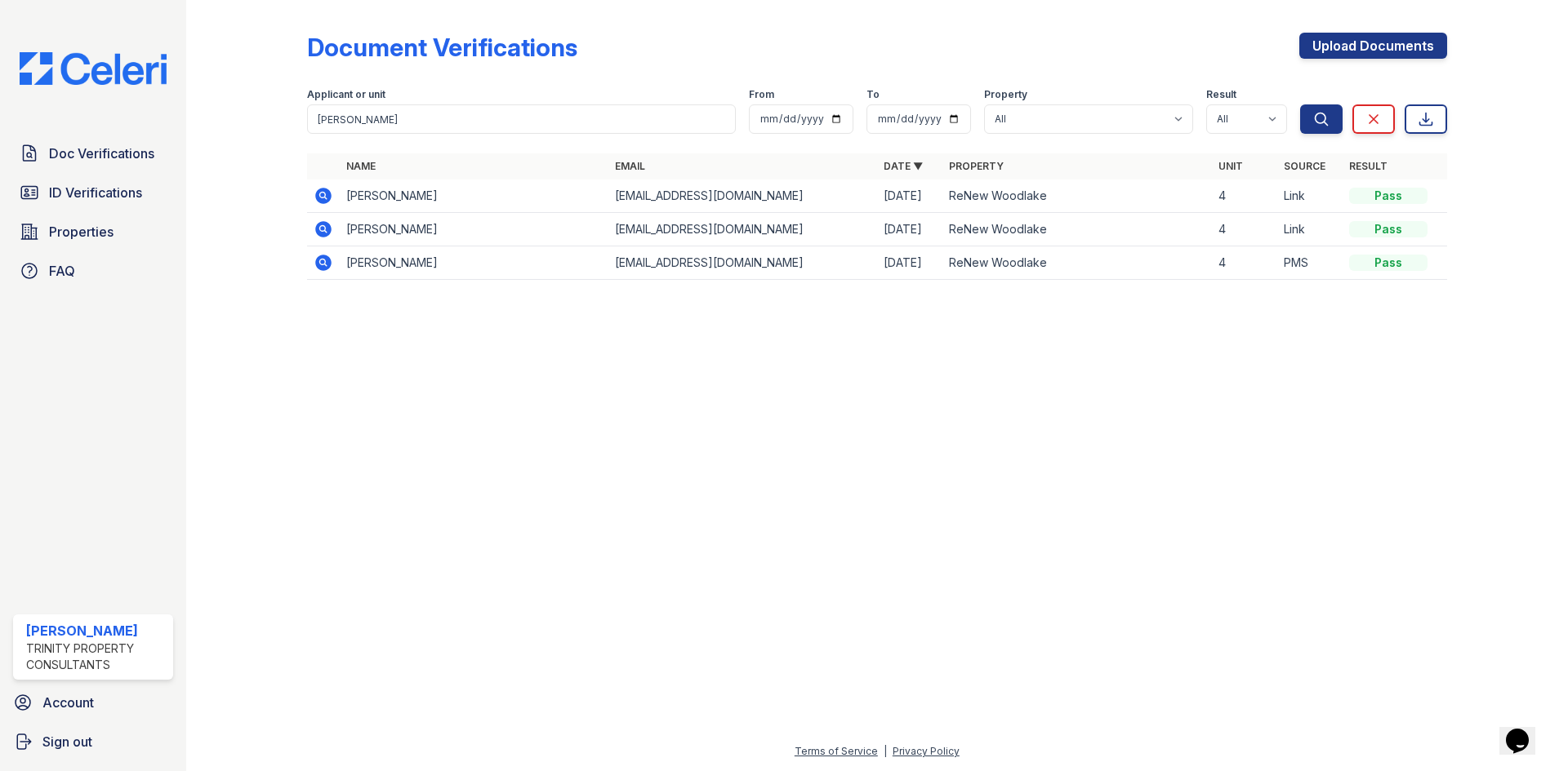
click at [320, 231] on icon at bounding box center [322, 229] width 16 height 16
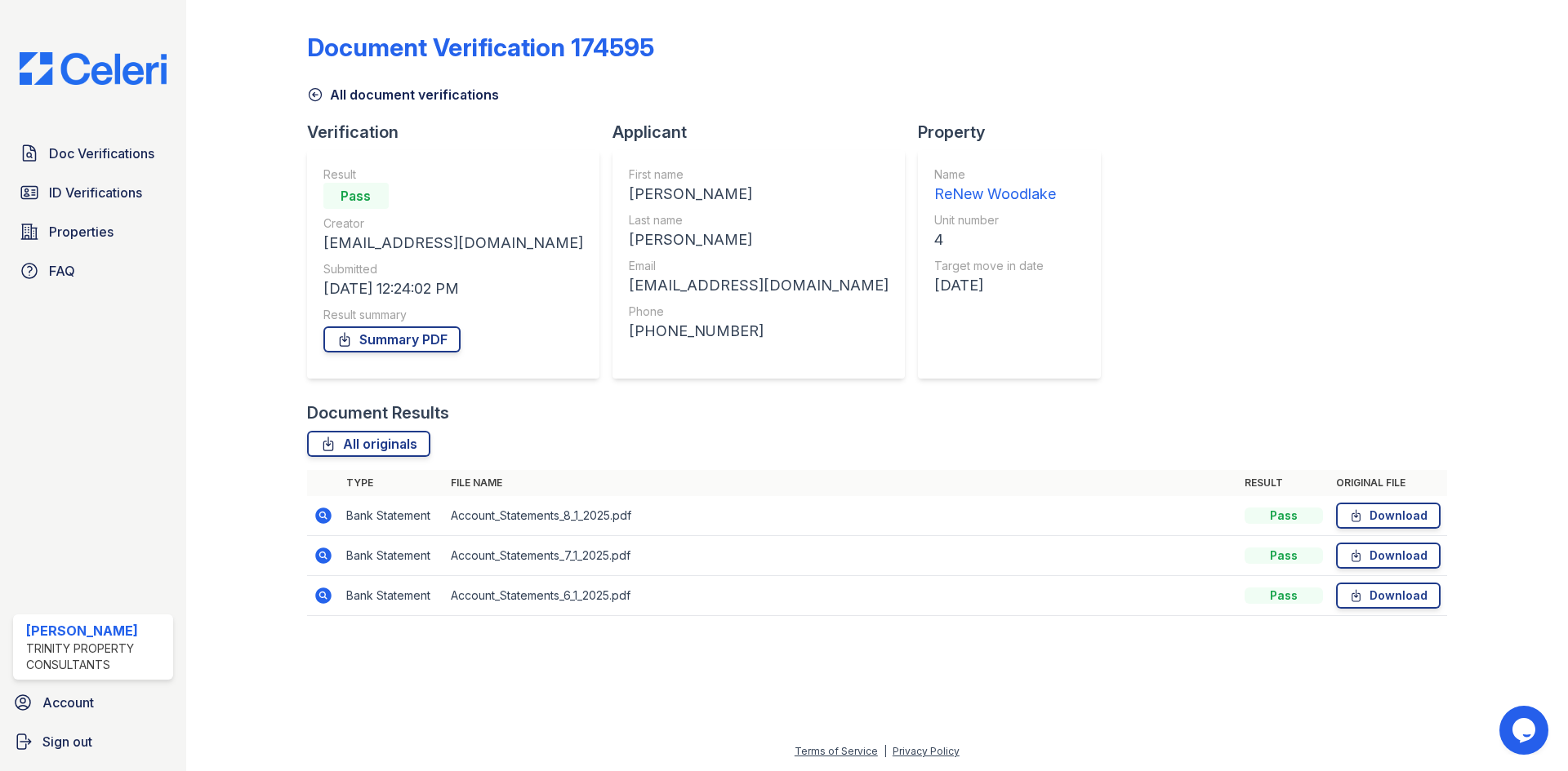
click at [323, 516] on icon at bounding box center [322, 515] width 4 height 4
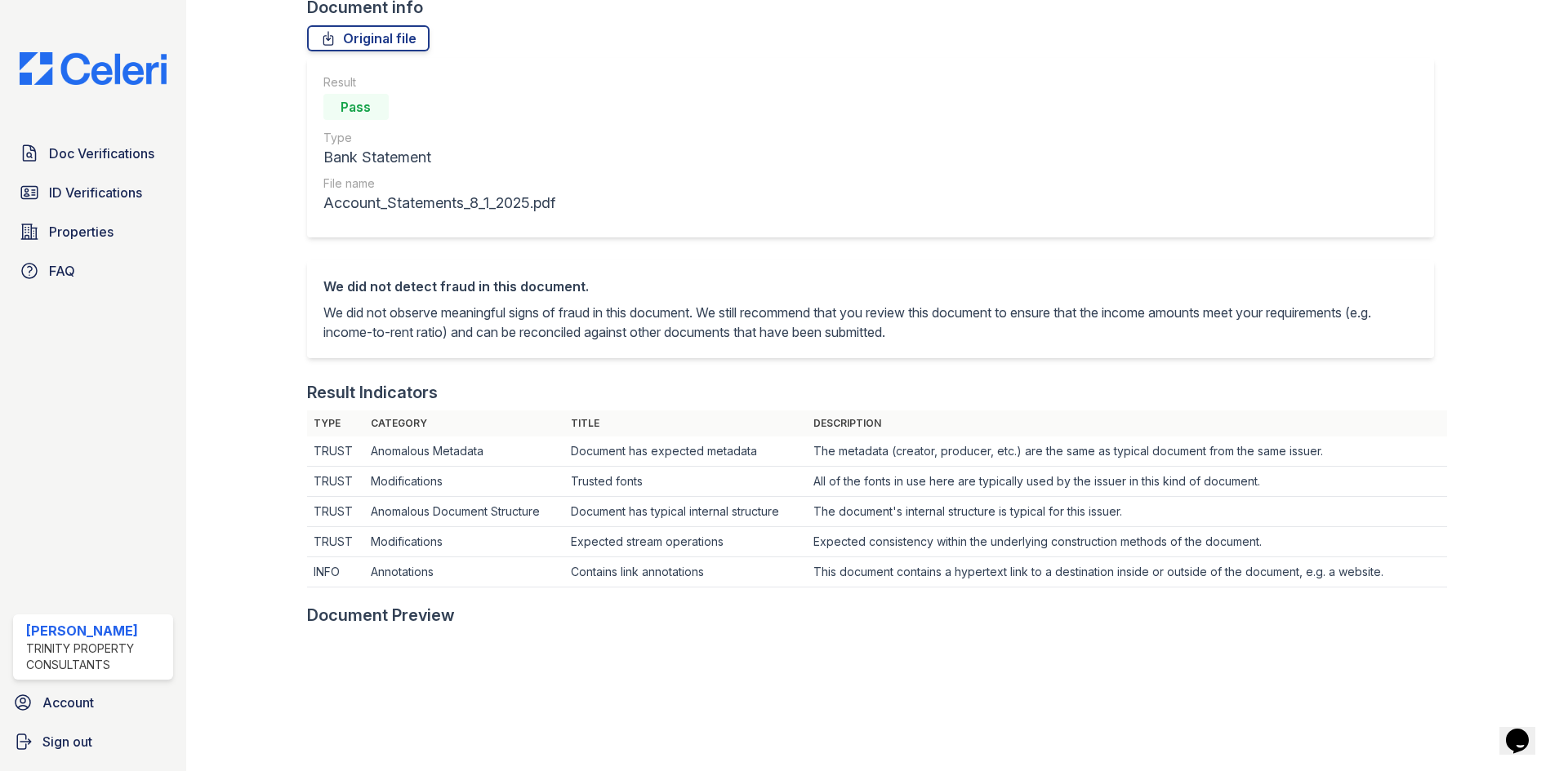
scroll to position [408, 0]
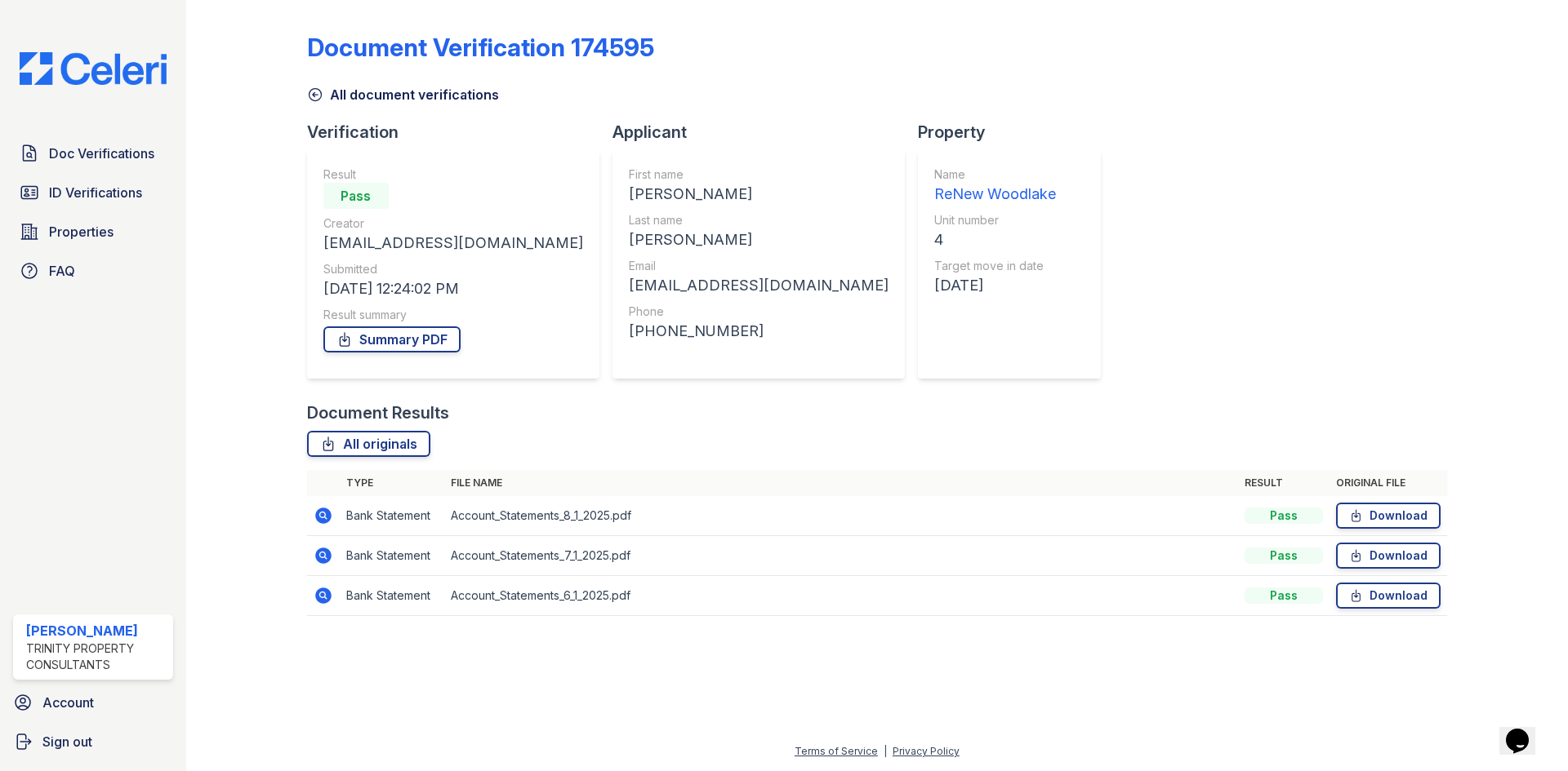
click at [324, 558] on icon at bounding box center [323, 556] width 19 height 19
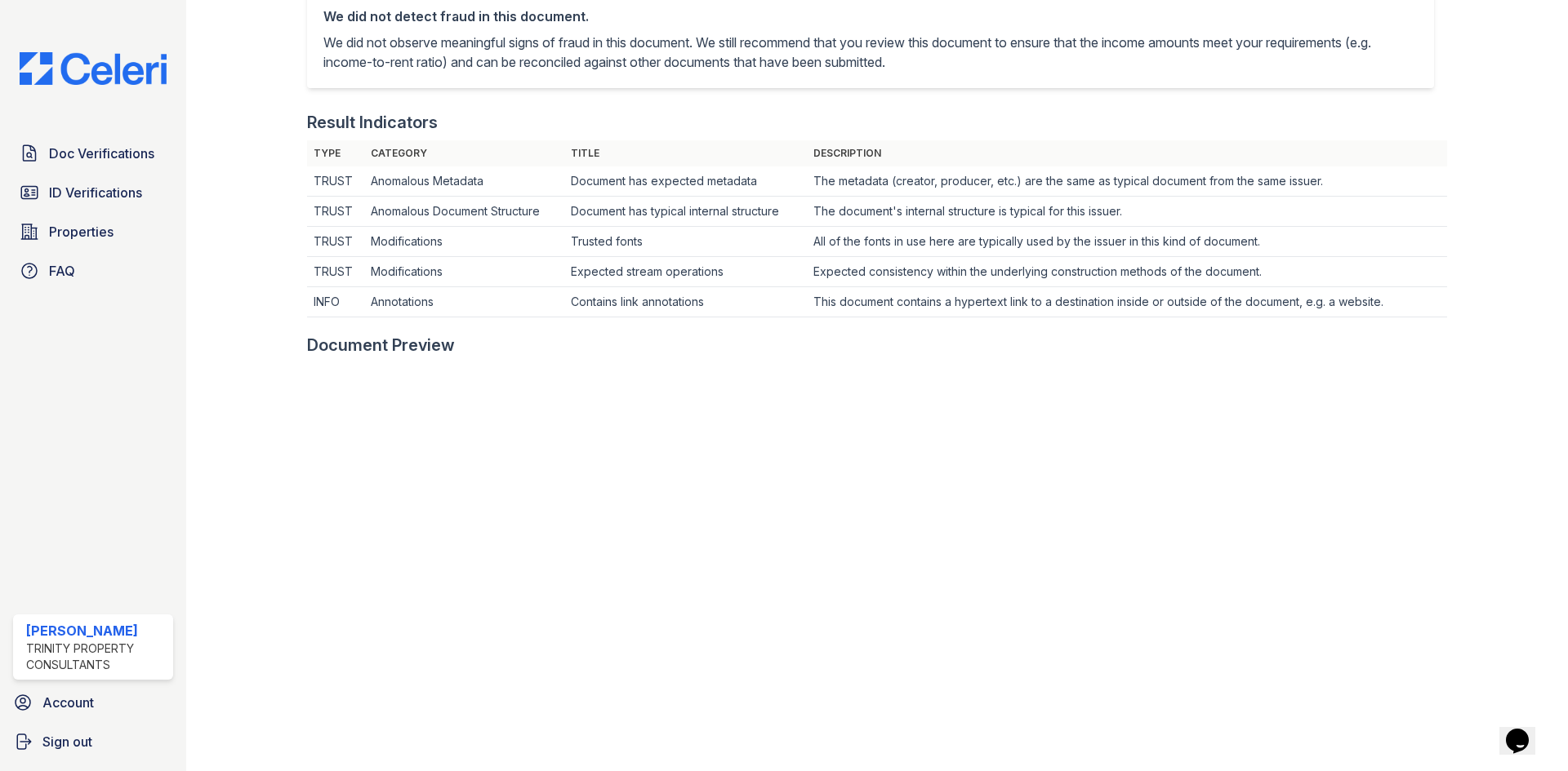
scroll to position [408, 0]
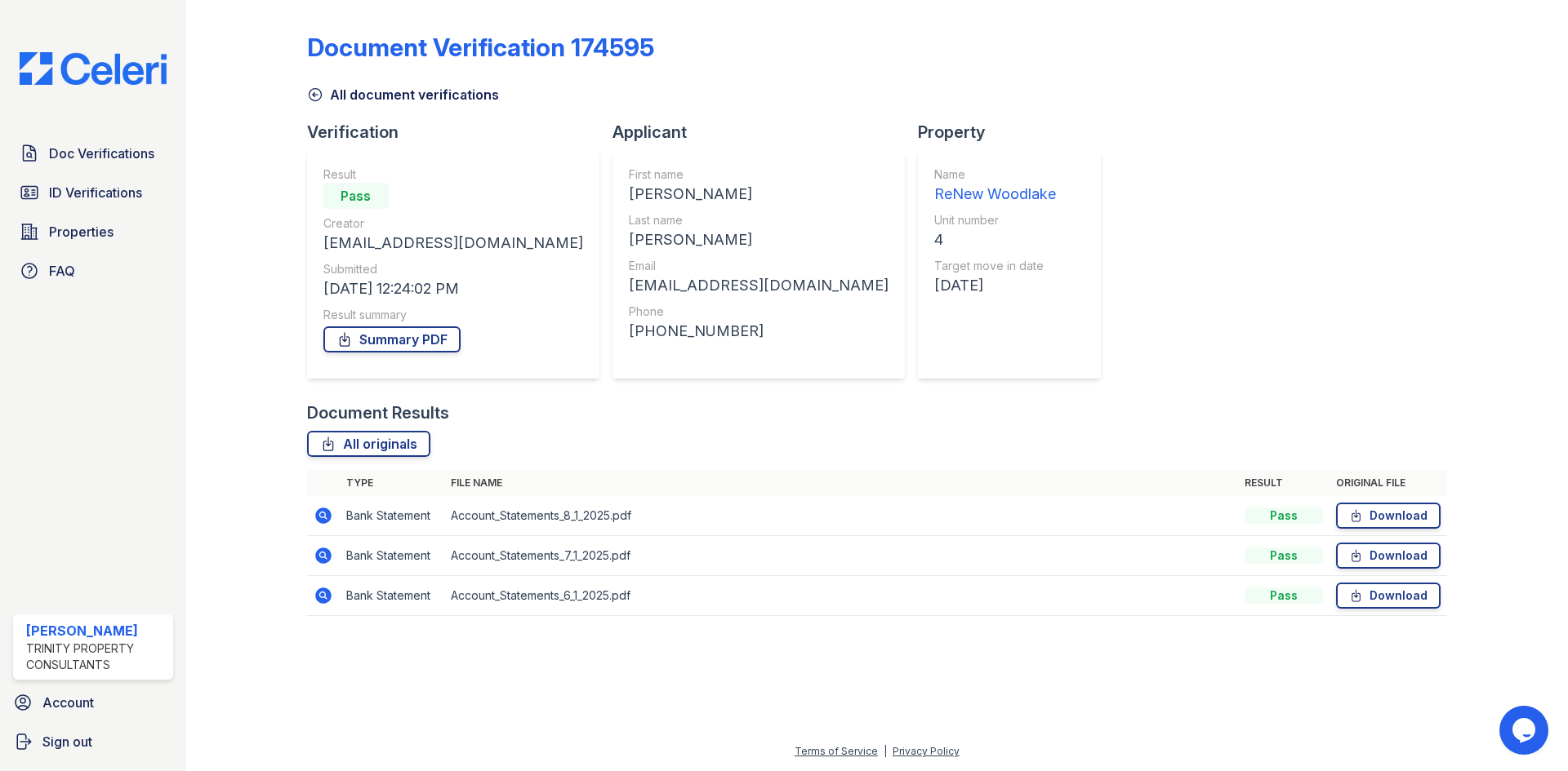
click at [324, 598] on icon at bounding box center [323, 596] width 19 height 19
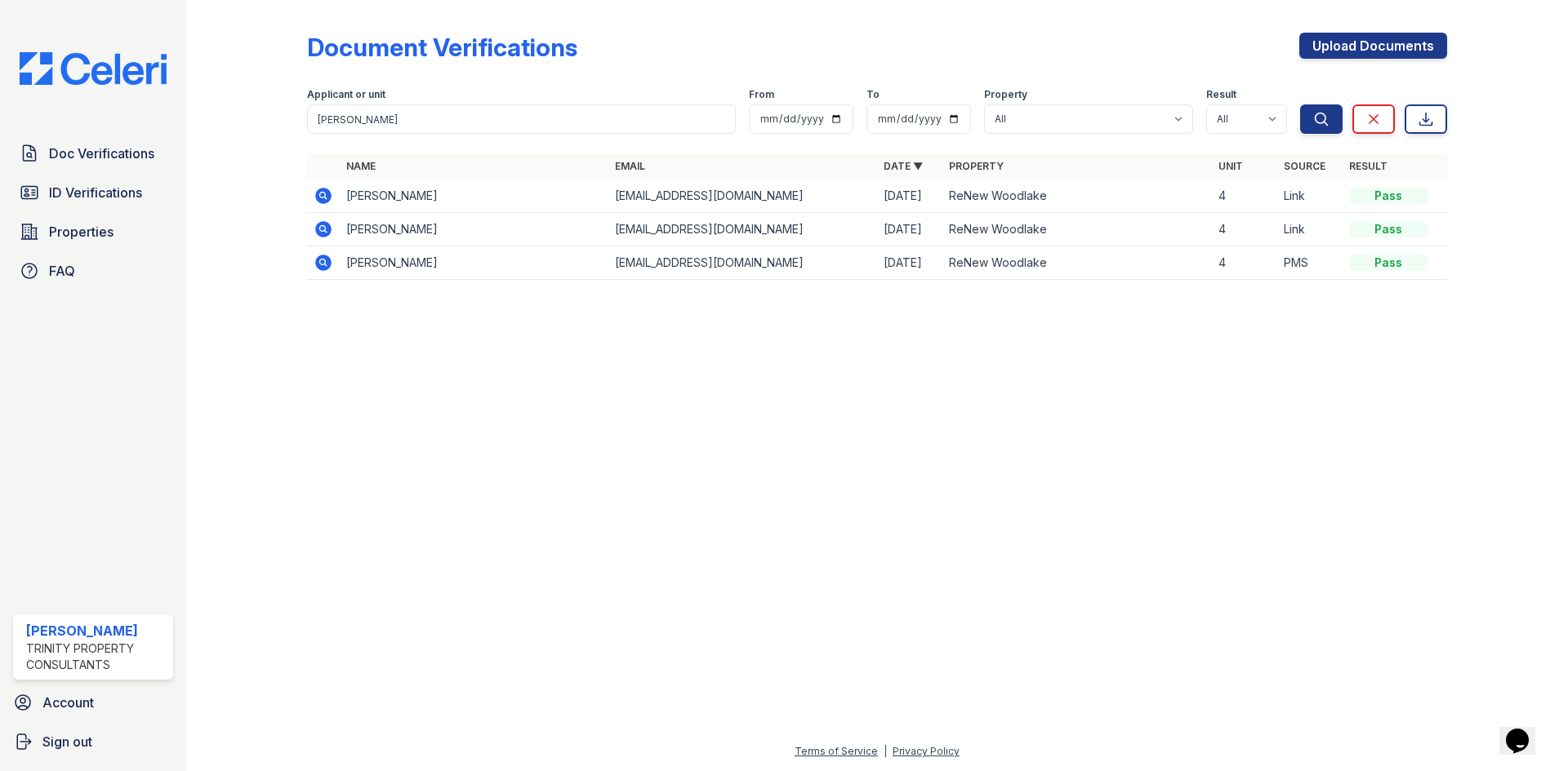
click at [320, 191] on icon at bounding box center [322, 195] width 16 height 16
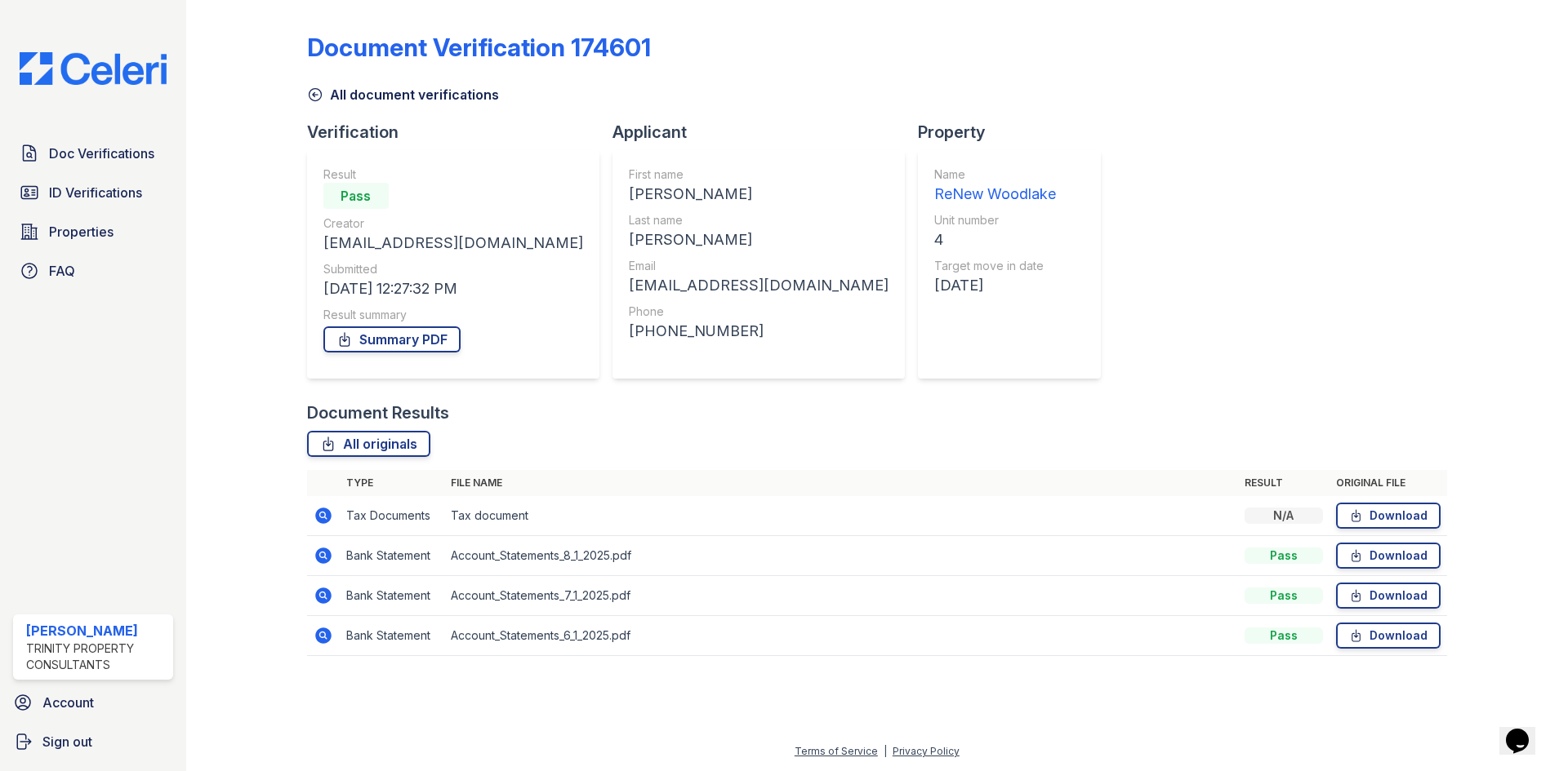
click at [318, 636] on icon at bounding box center [322, 635] width 16 height 16
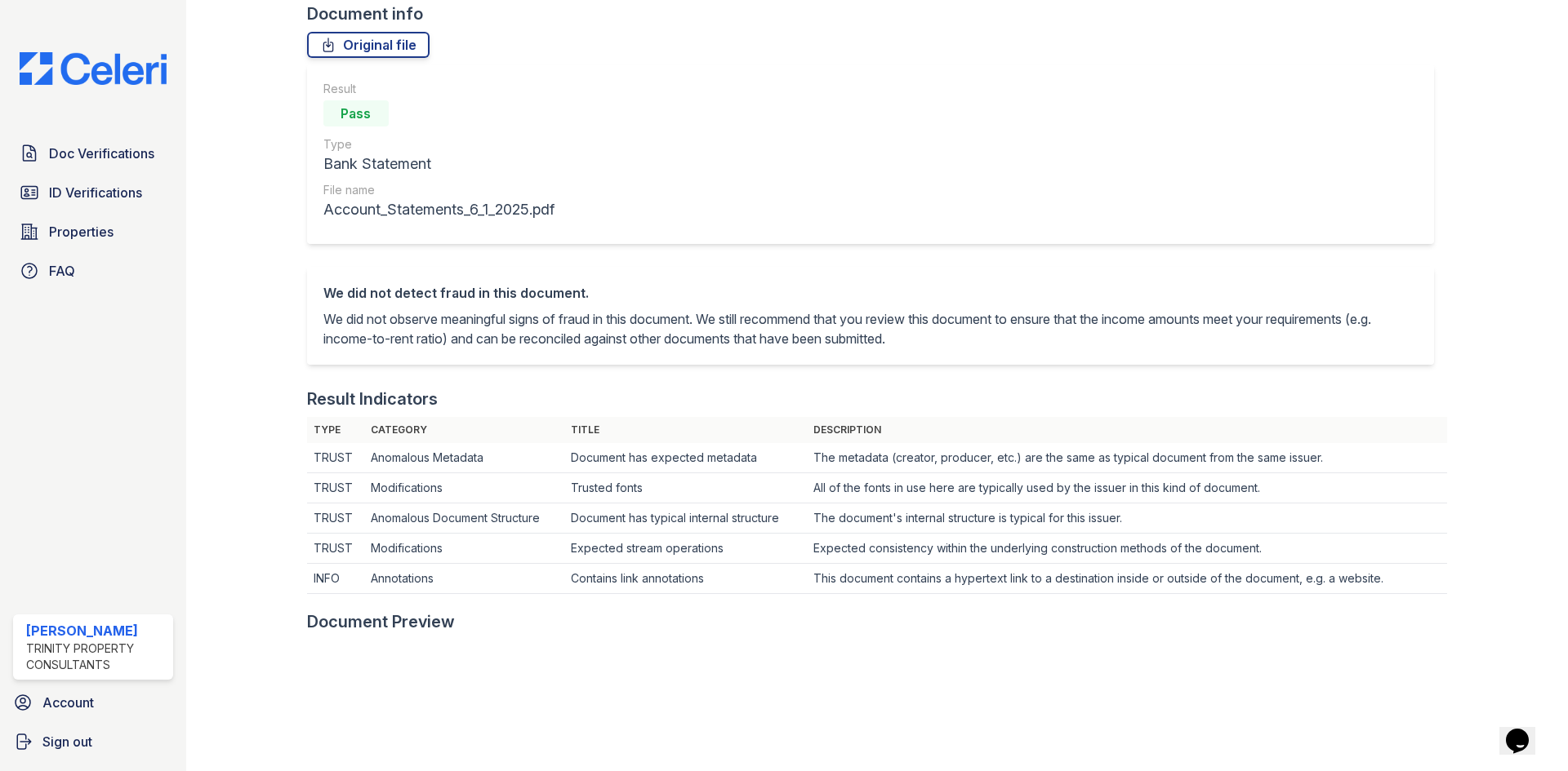
scroll to position [408, 0]
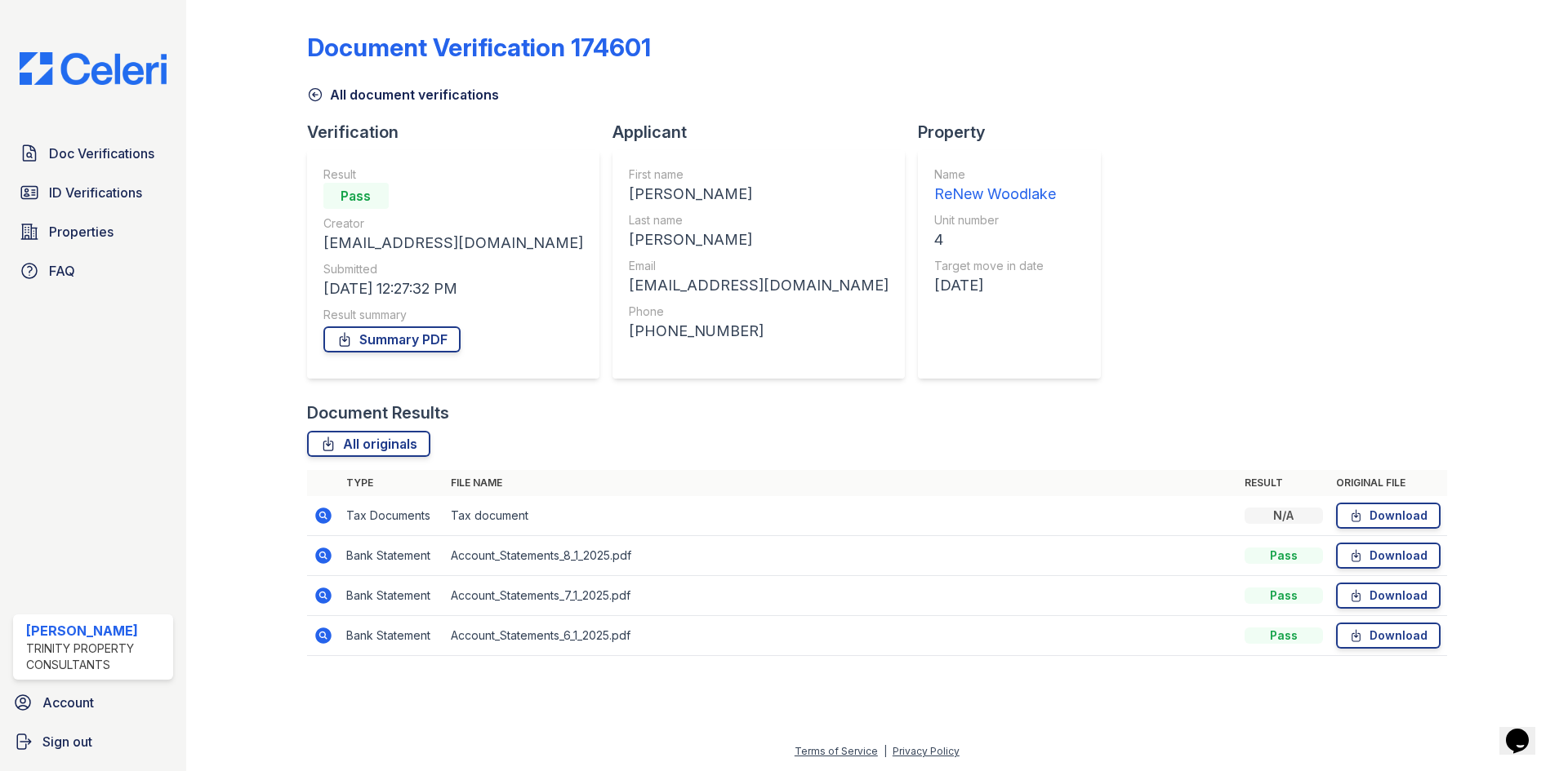
click at [319, 596] on icon at bounding box center [322, 595] width 16 height 16
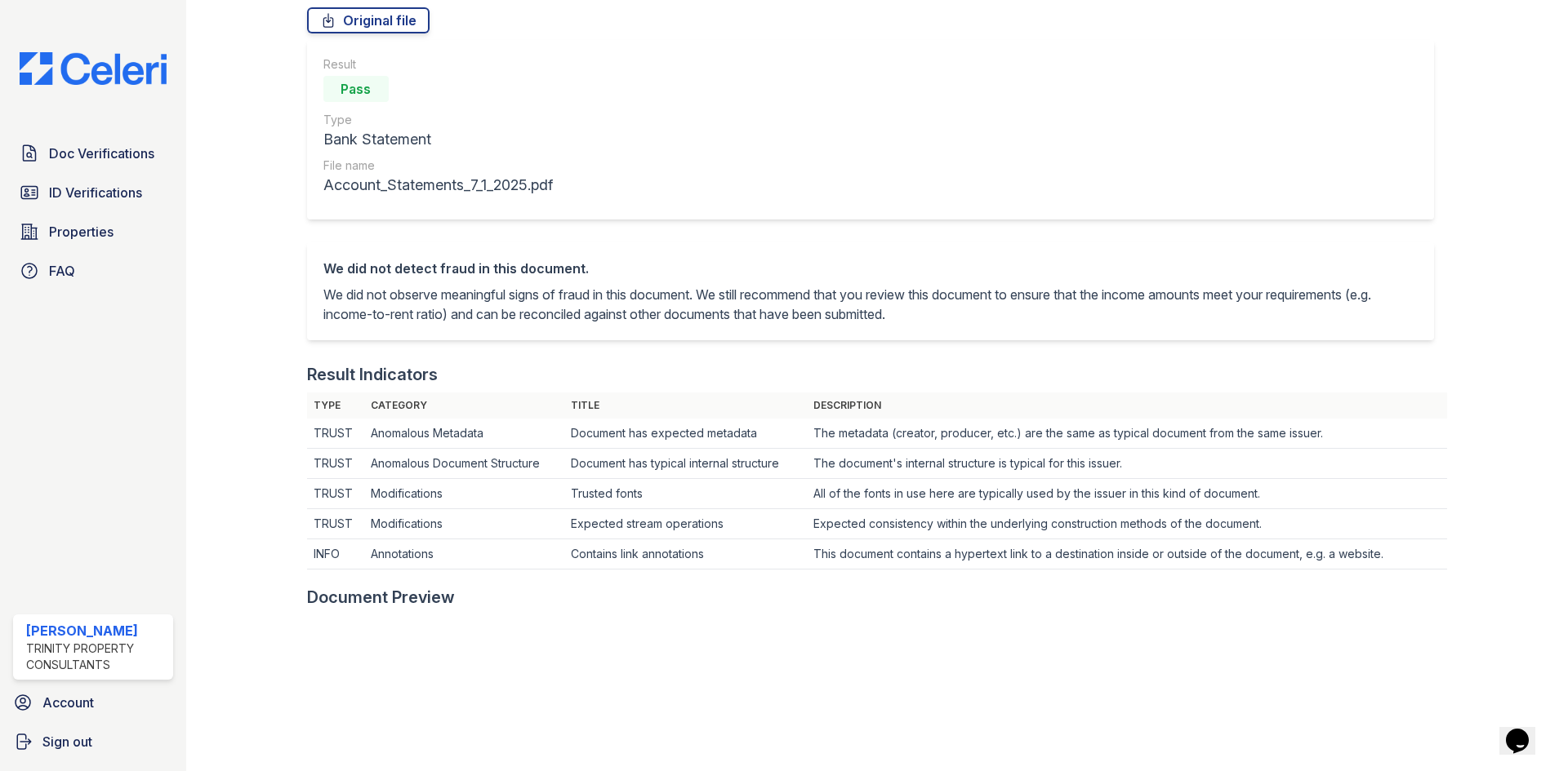
scroll to position [408, 0]
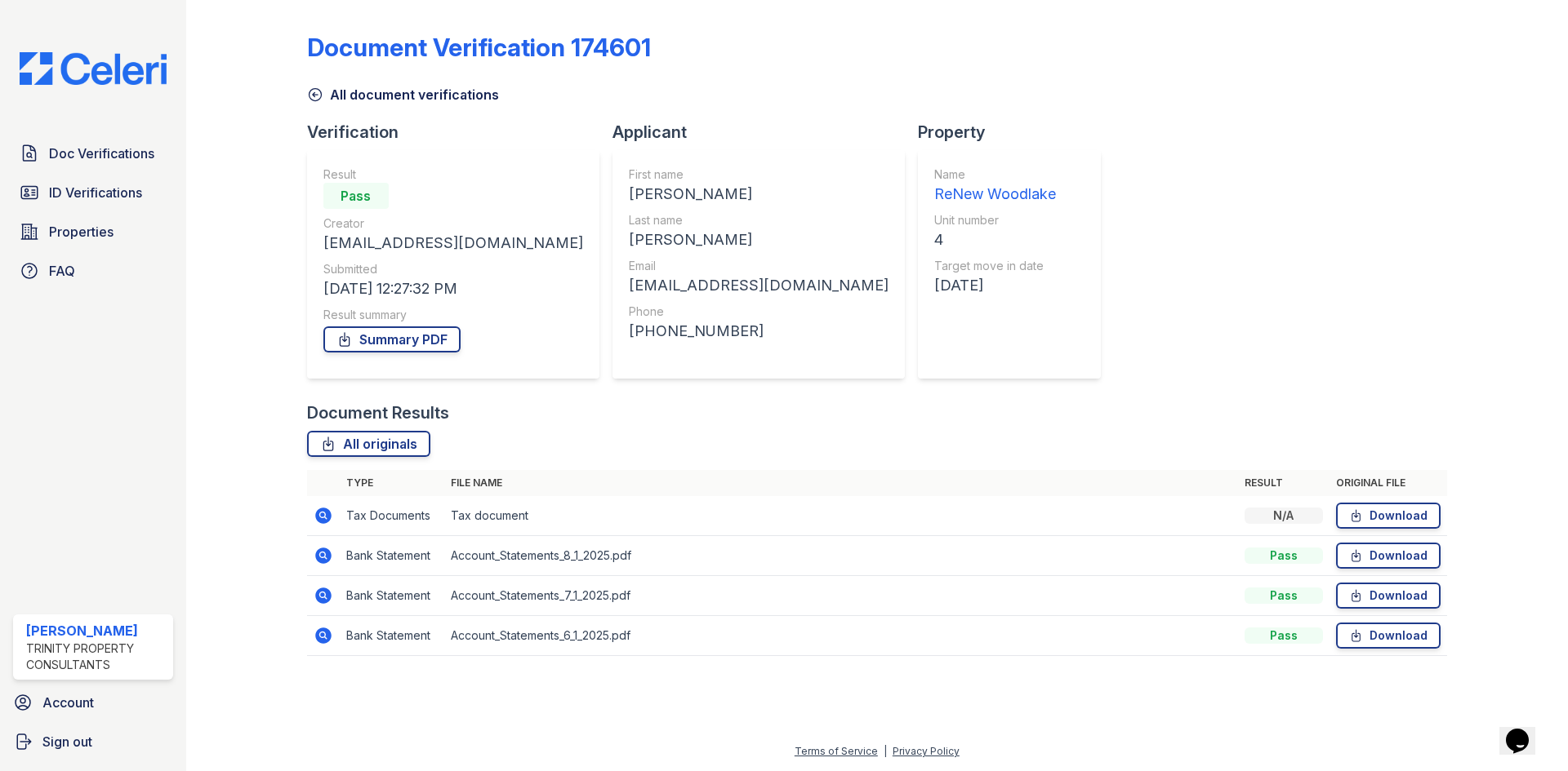
click at [318, 554] on icon at bounding box center [322, 556] width 16 height 16
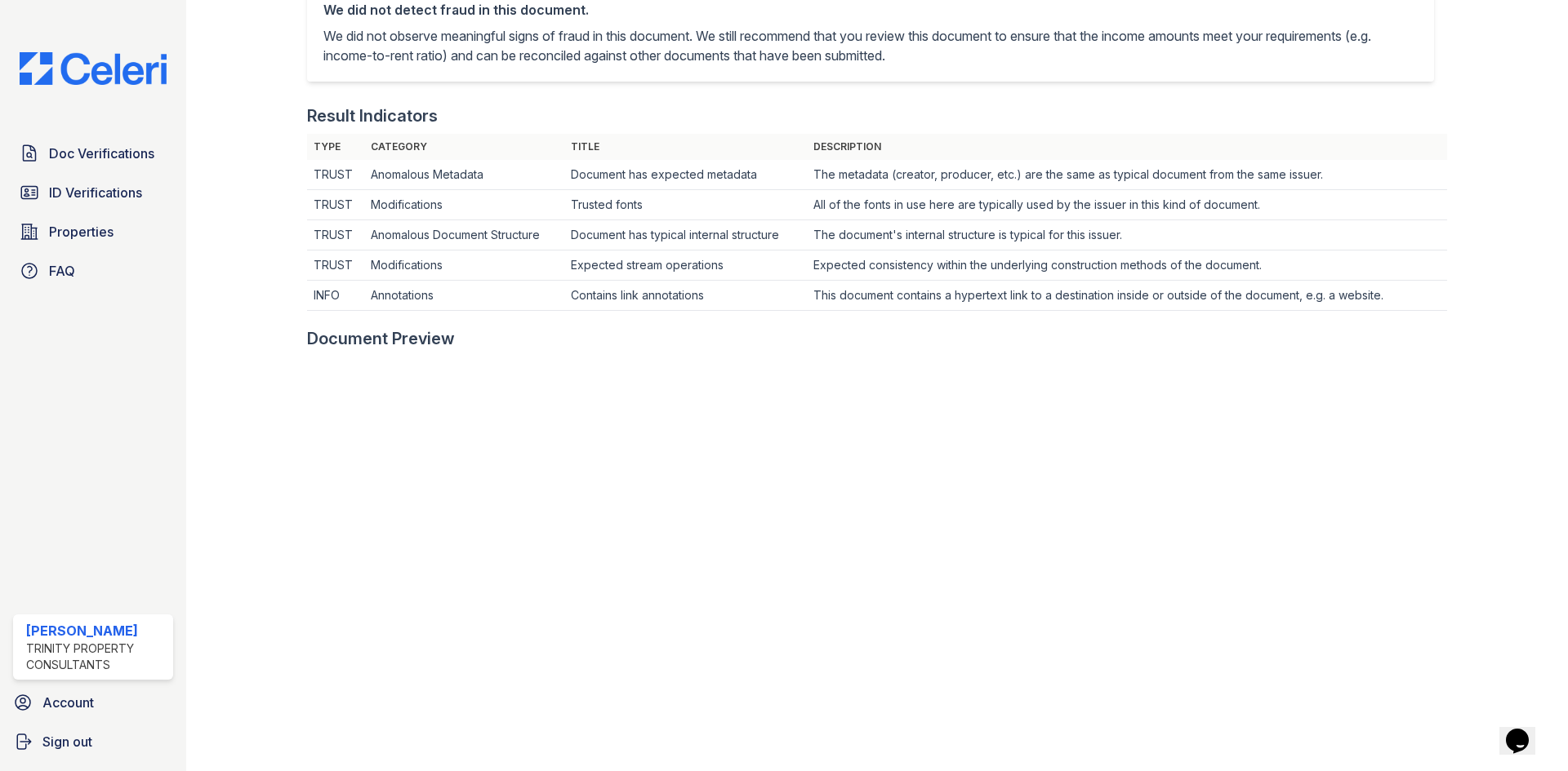
scroll to position [490, 0]
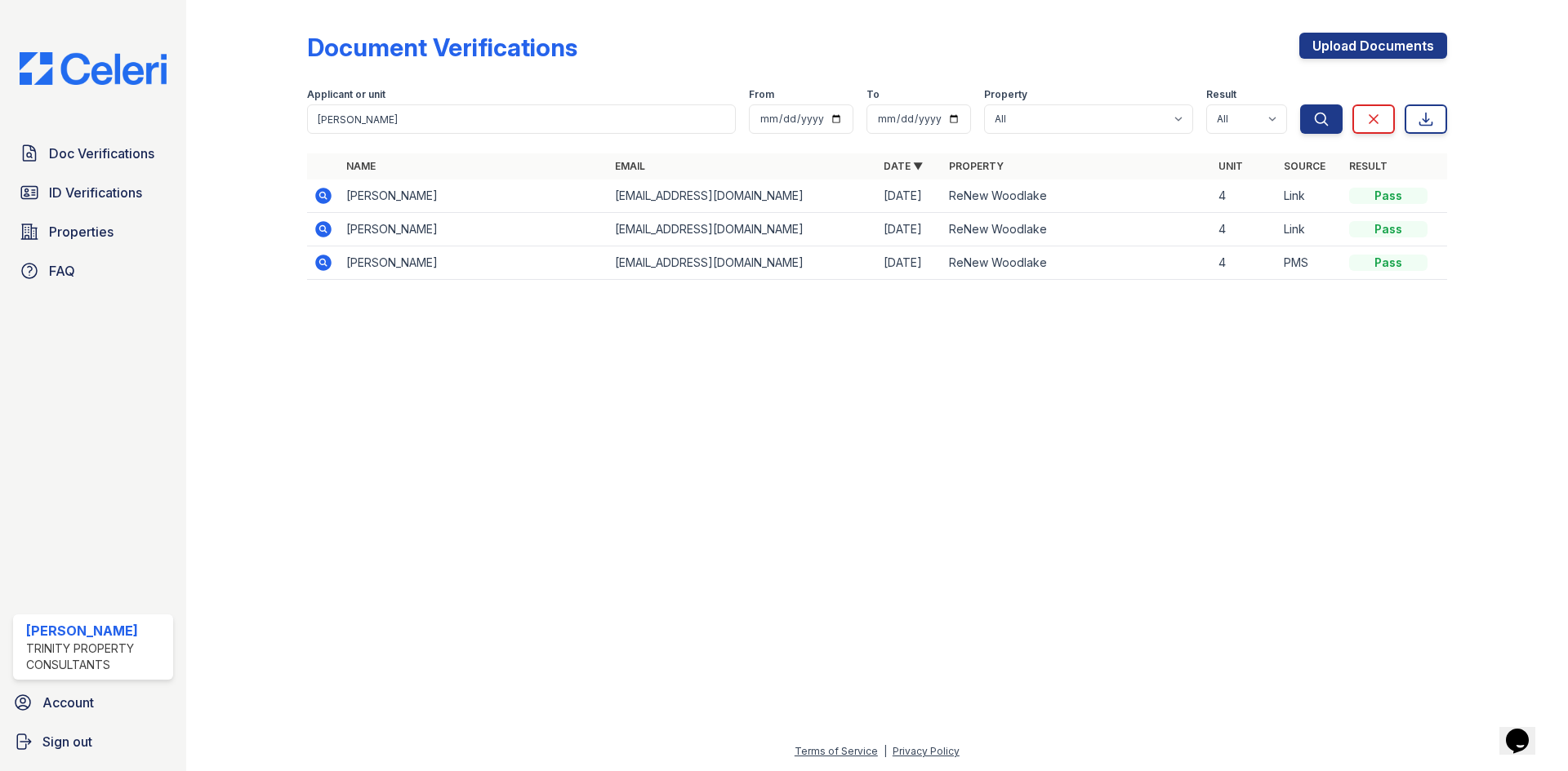
click at [320, 195] on icon at bounding box center [323, 196] width 19 height 19
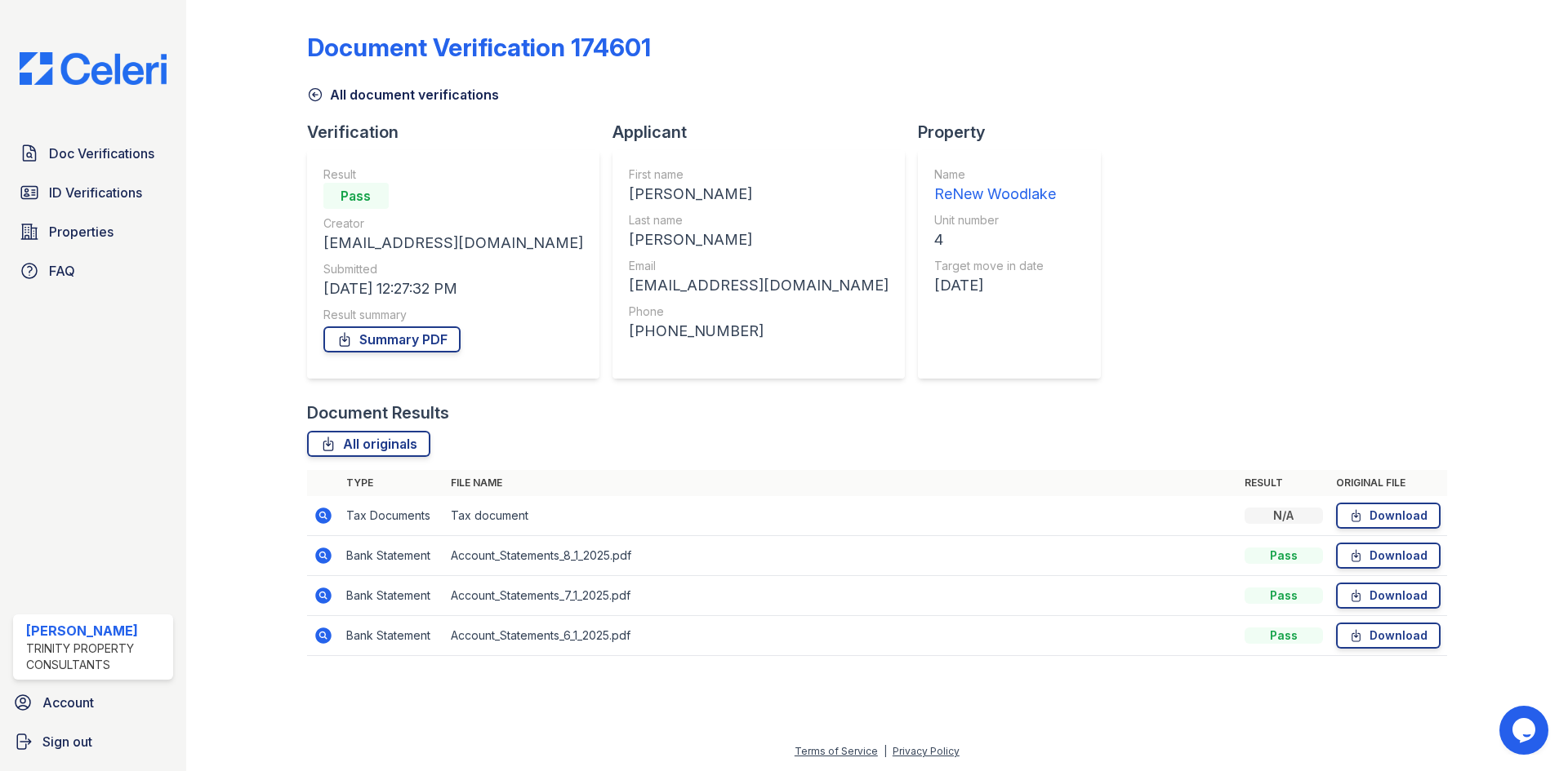
click at [319, 517] on icon at bounding box center [322, 516] width 16 height 16
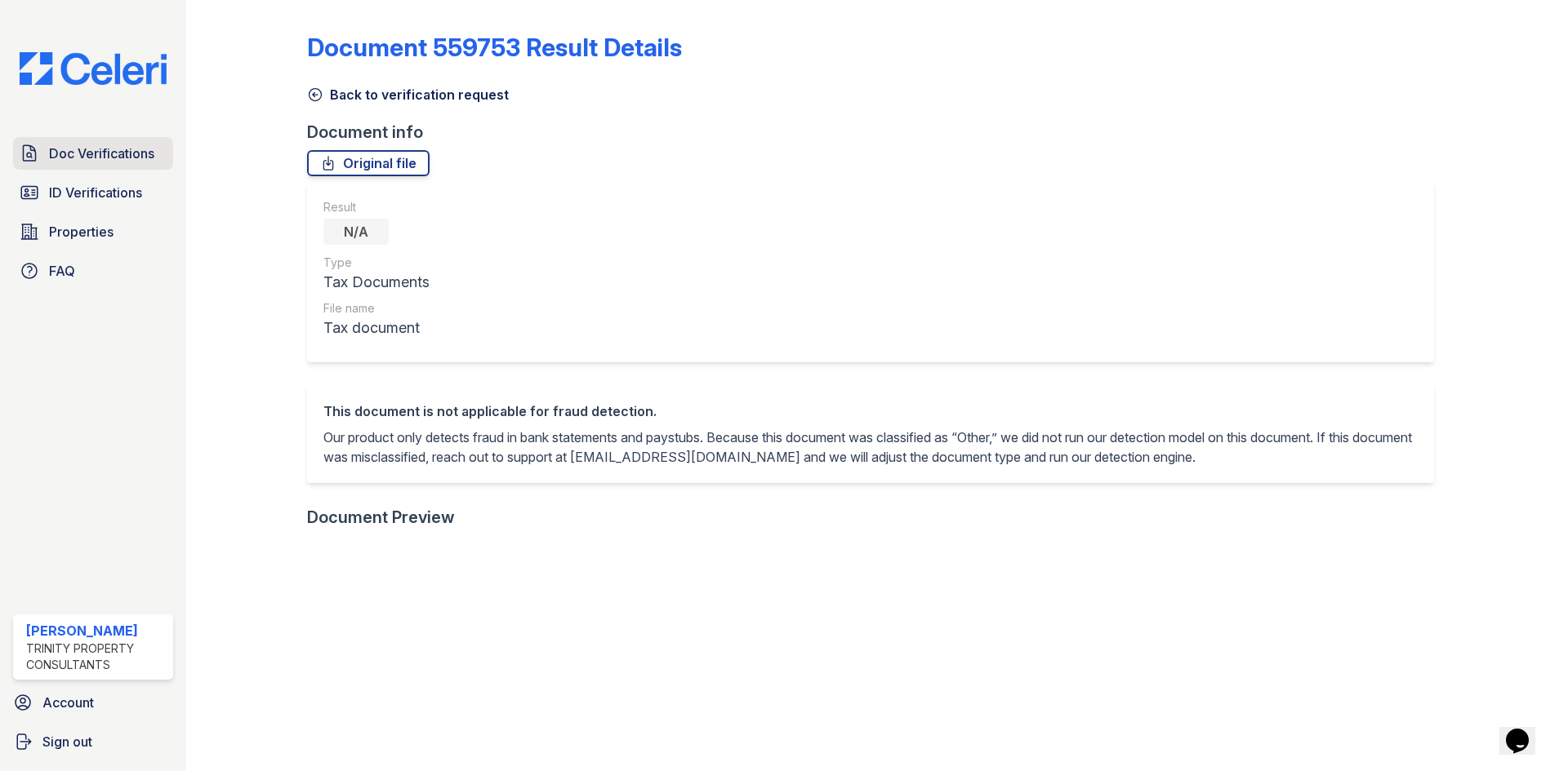
click at [82, 157] on span "Doc Verifications" at bounding box center [101, 153] width 105 height 19
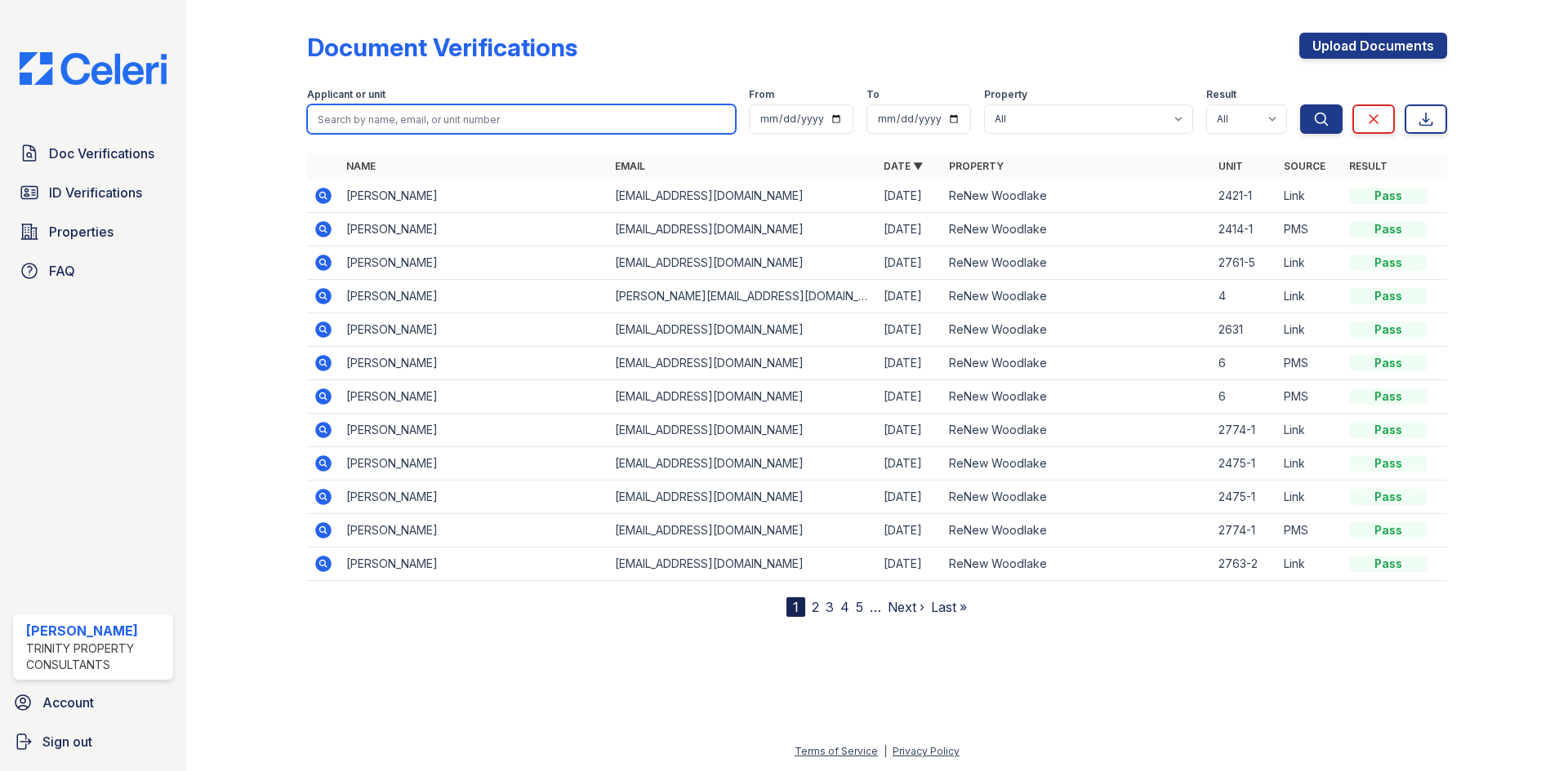
click at [361, 110] on input "search" at bounding box center [521, 119] width 429 height 30
click at [282, 225] on div at bounding box center [259, 312] width 95 height 610
click at [322, 228] on icon at bounding box center [322, 228] width 4 height 4
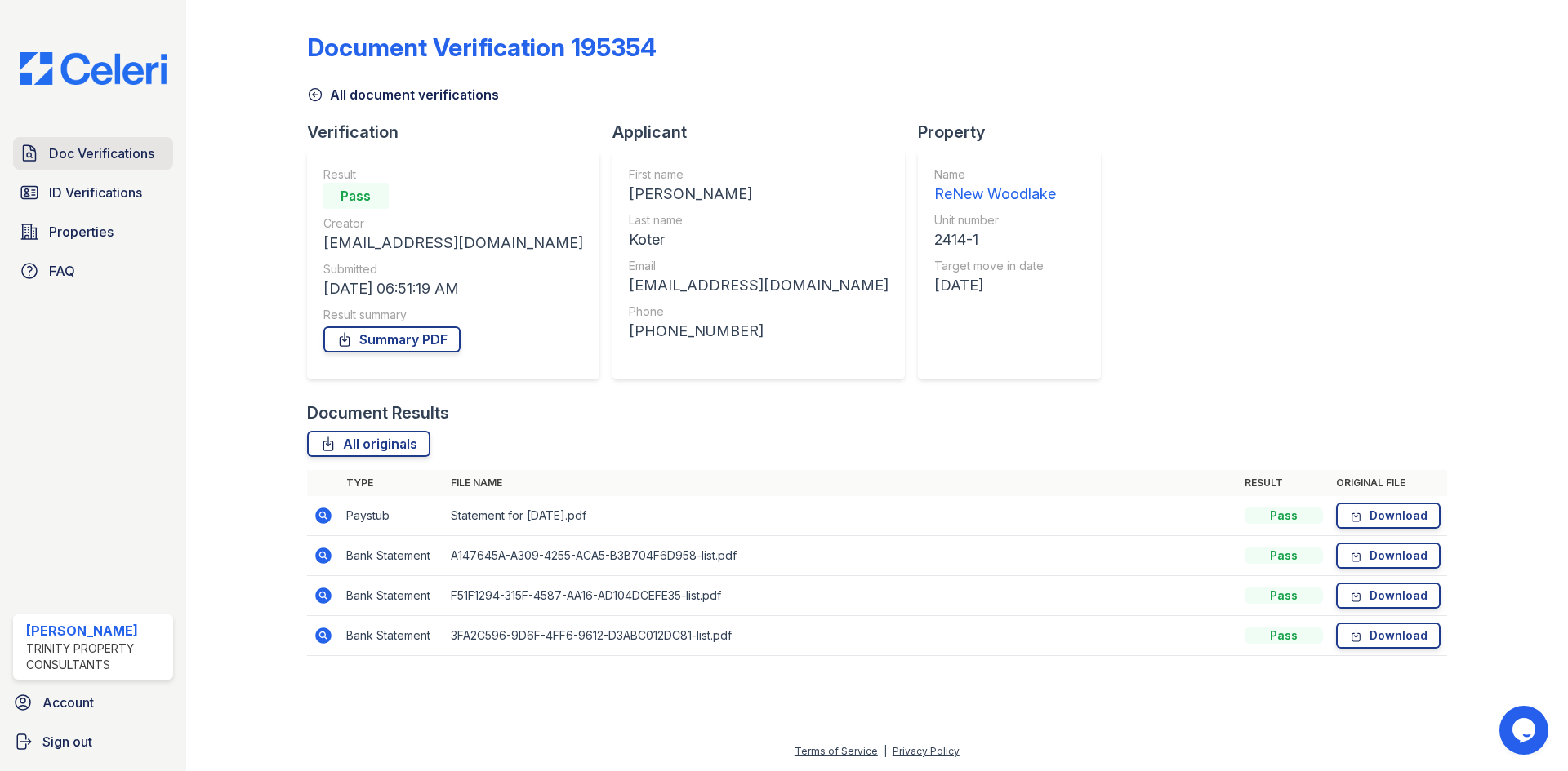
click at [63, 149] on span "Doc Verifications" at bounding box center [101, 153] width 105 height 19
